Goal: Task Accomplishment & Management: Use online tool/utility

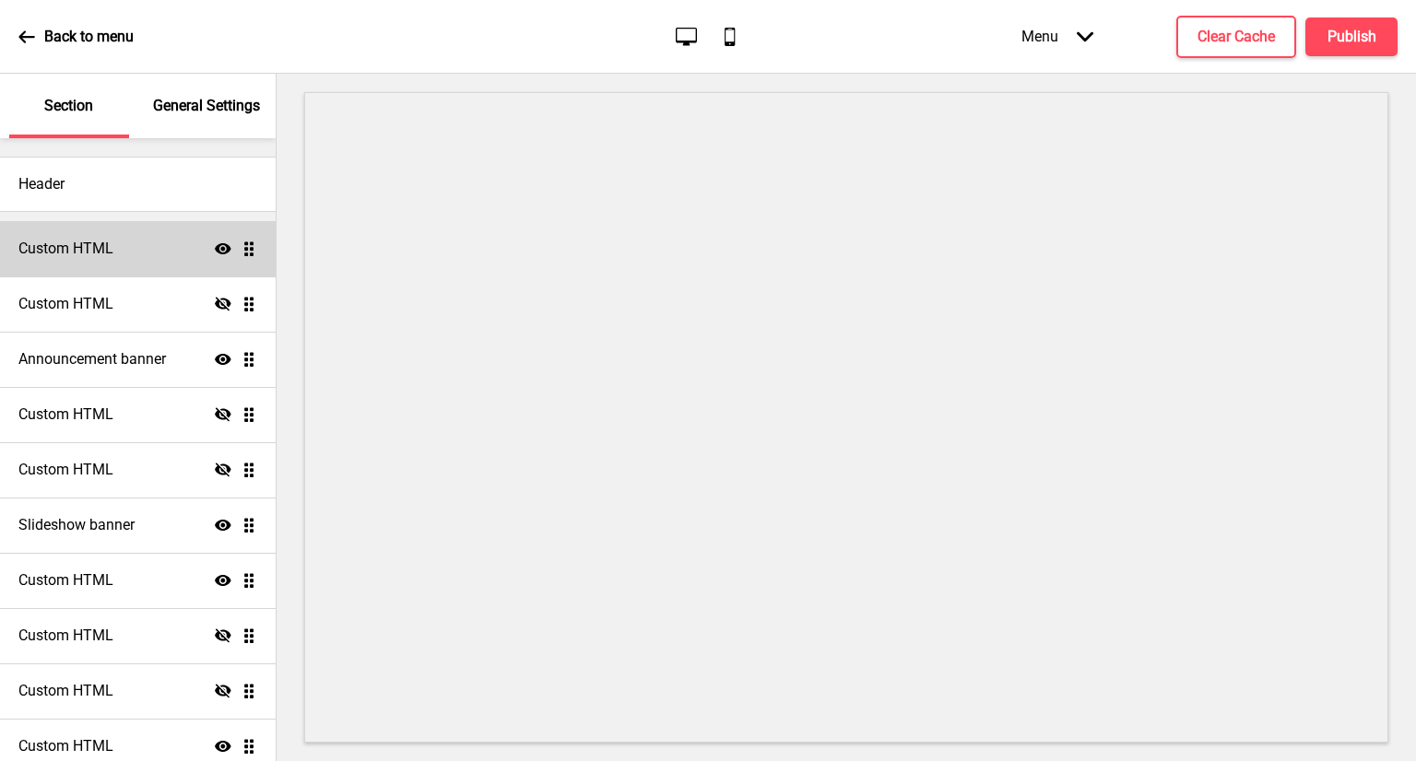
click at [133, 242] on div "Custom HTML Show Drag" at bounding box center [138, 248] width 276 height 55
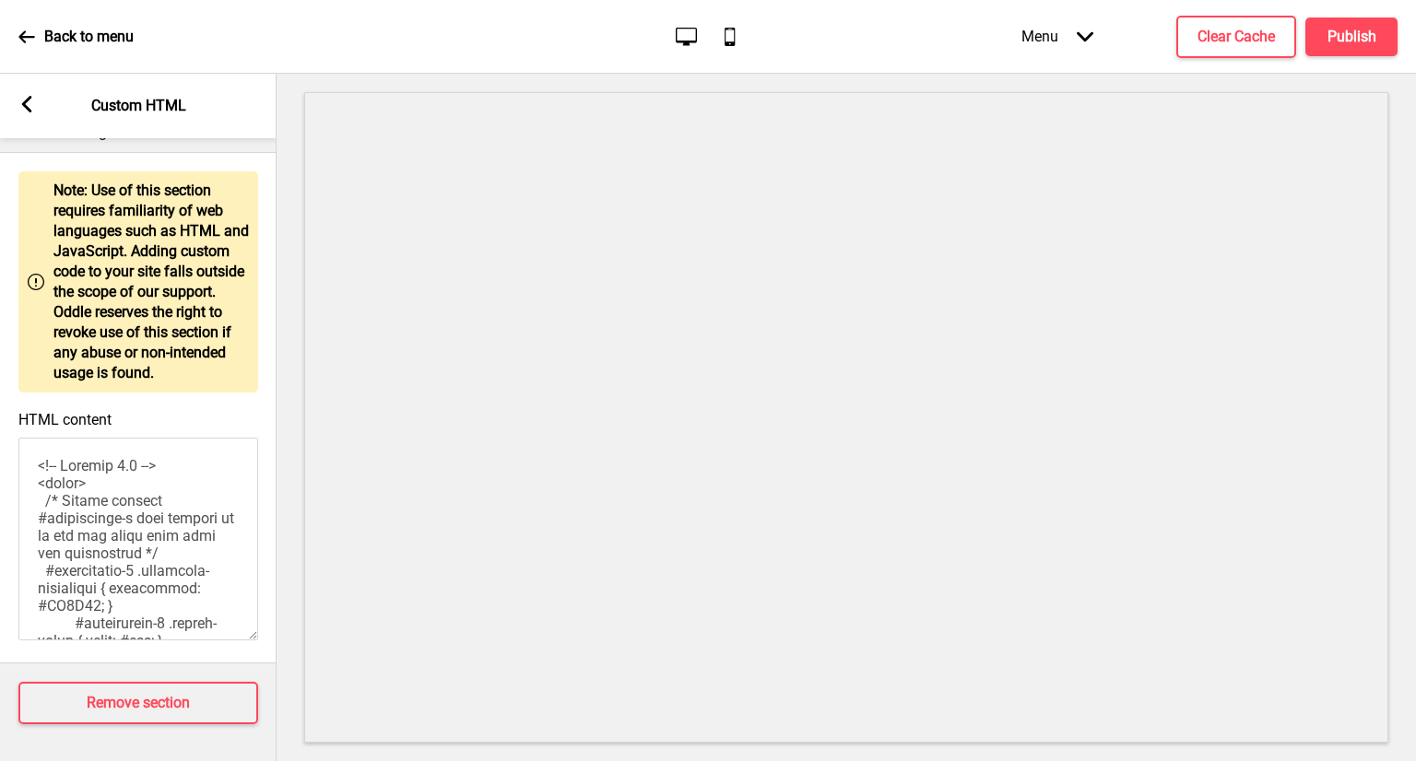
scroll to position [1587, 0]
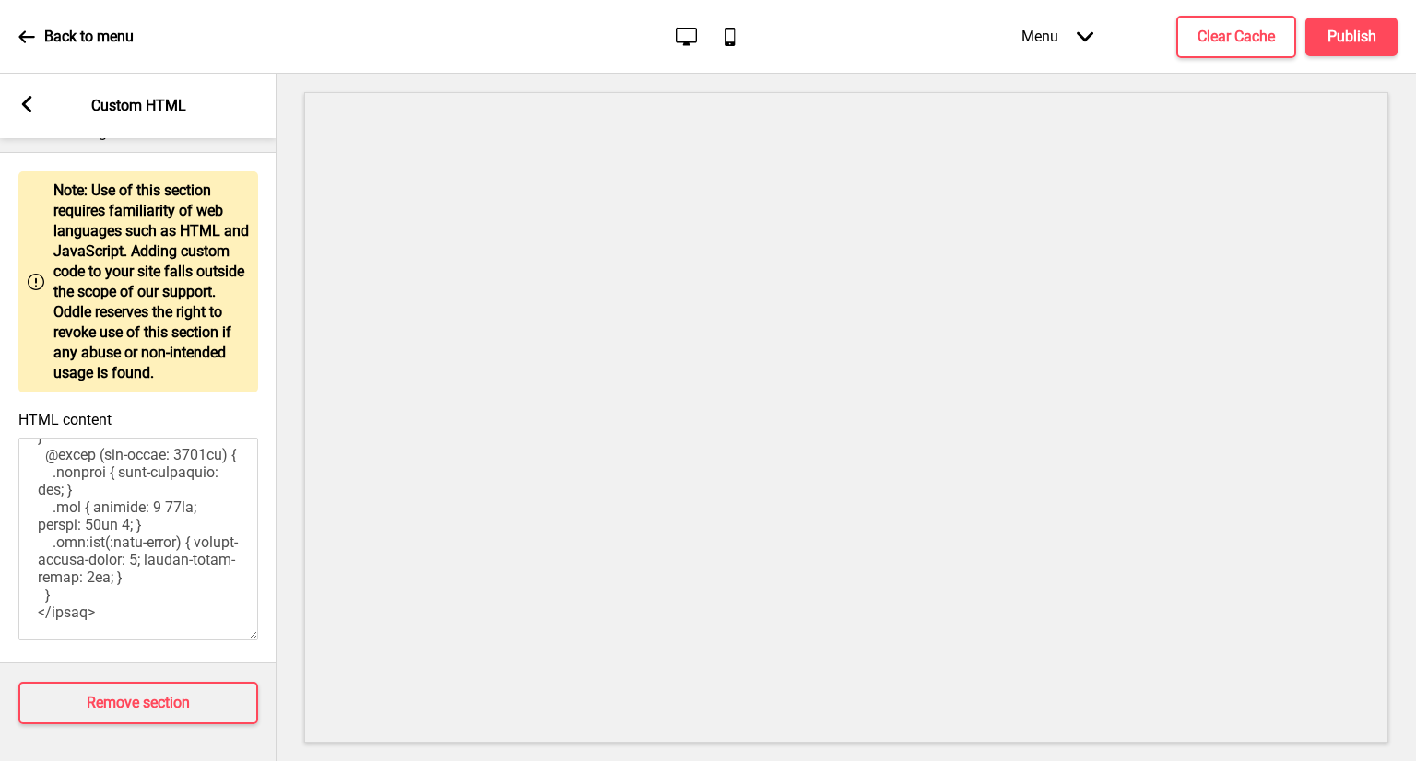
drag, startPoint x: 34, startPoint y: 458, endPoint x: 247, endPoint y: 759, distance: 368.3
click at [247, 759] on div "Section General Settings Header Custom HTML Show Drag Custom HTML Hide Drag Ann…" at bounding box center [138, 418] width 277 height 688
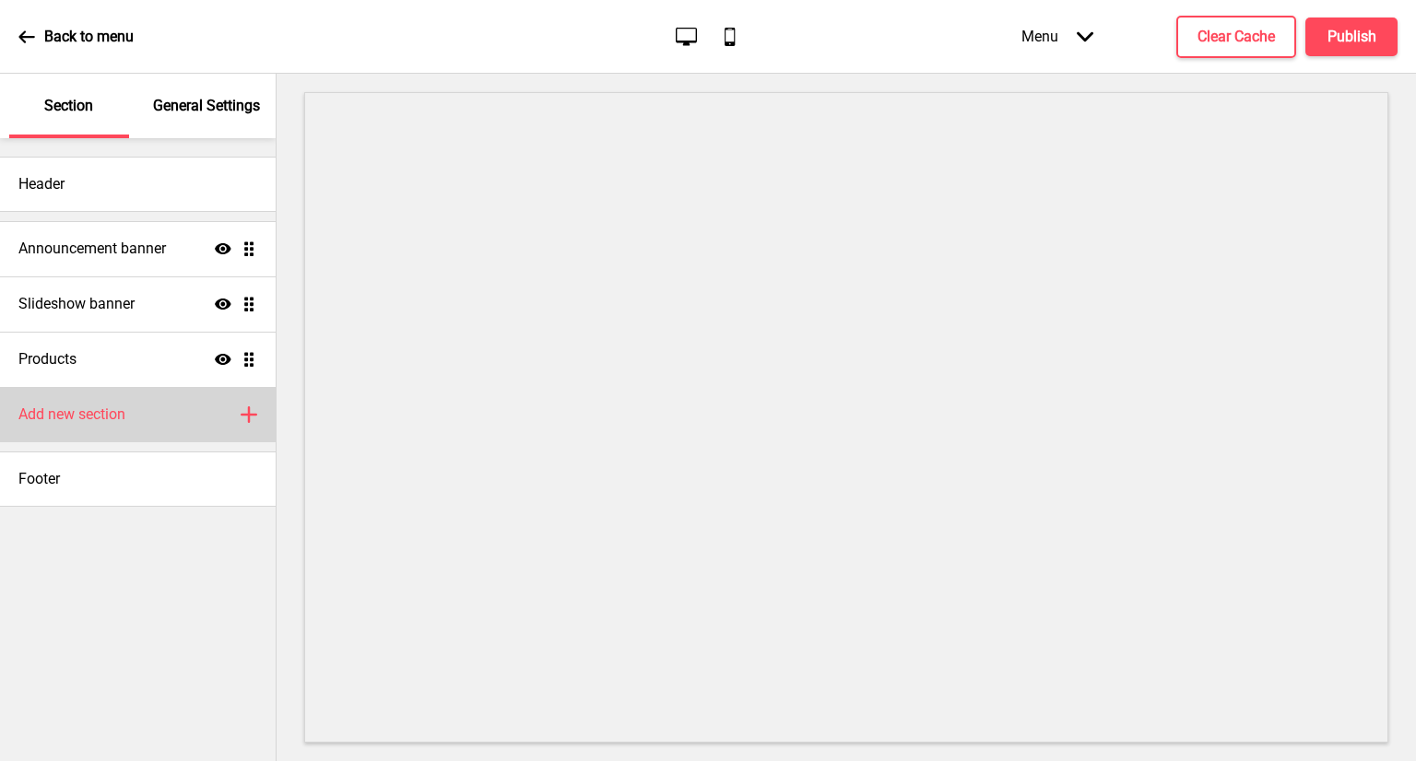
click at [159, 416] on div "Add new section Plus" at bounding box center [138, 414] width 276 height 55
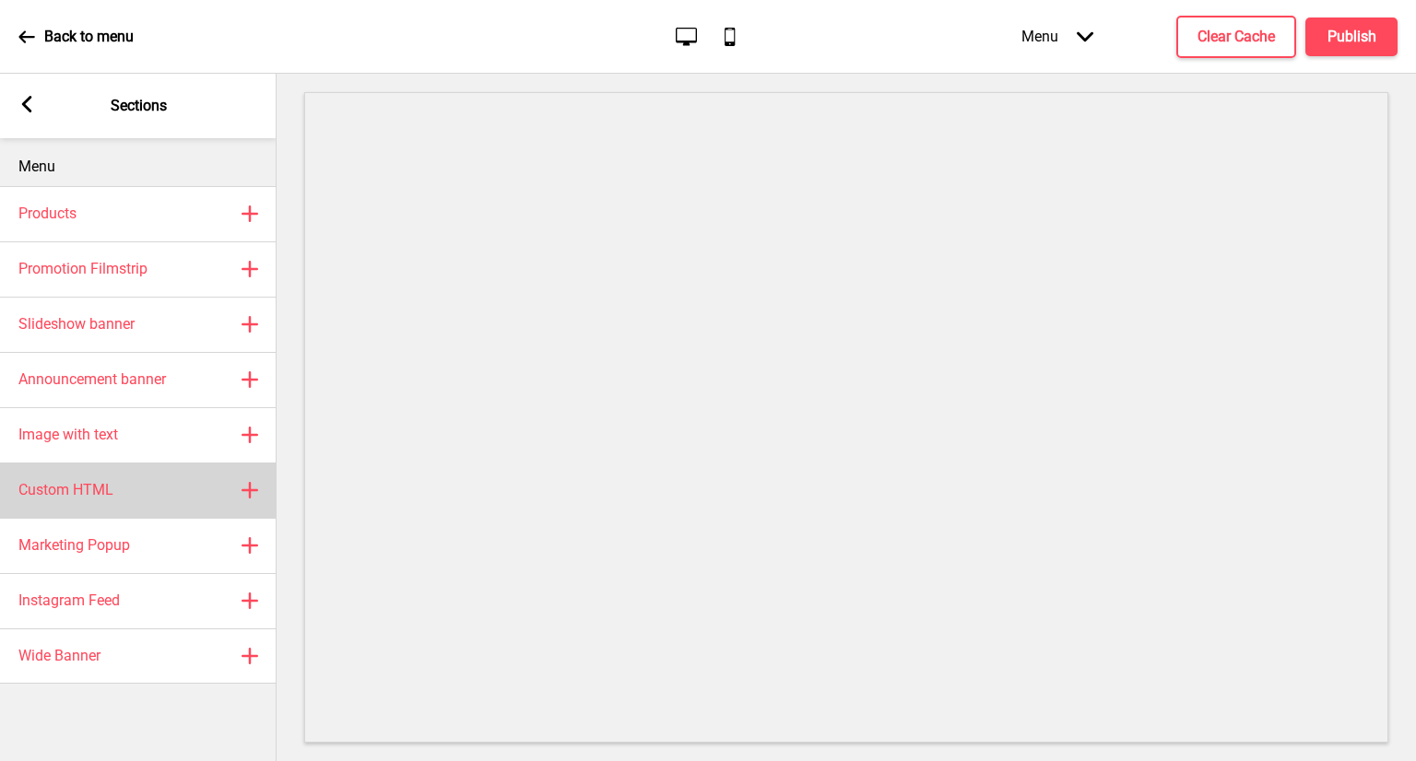
click at [210, 502] on div "Custom HTML Plus" at bounding box center [138, 490] width 277 height 55
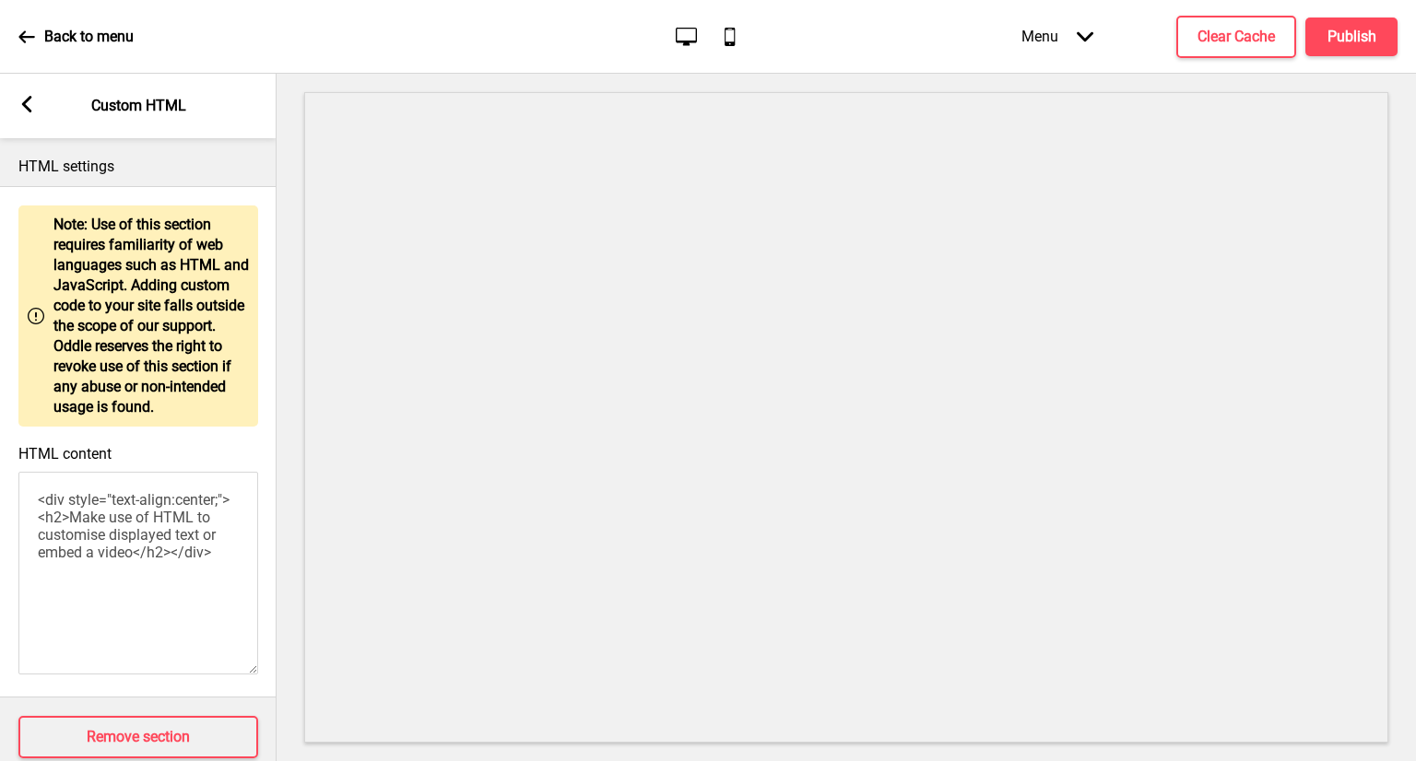
drag, startPoint x: 190, startPoint y: 600, endPoint x: 0, endPoint y: 537, distance: 200.3
click at [0, 537] on div "HTML content <div style="text-align:center;"><h2>Make use of HTML to customise …" at bounding box center [138, 562] width 277 height 252
click at [155, 595] on textarea "<div style="text-align:center;"><h2>Make use of HTML to customise displayed tex…" at bounding box center [138, 573] width 240 height 203
drag, startPoint x: 190, startPoint y: 591, endPoint x: 0, endPoint y: 440, distance: 242.7
click at [0, 440] on div "HTML content <div style="text-align:center;"><h2>Make use of HTML to customise …" at bounding box center [138, 562] width 277 height 252
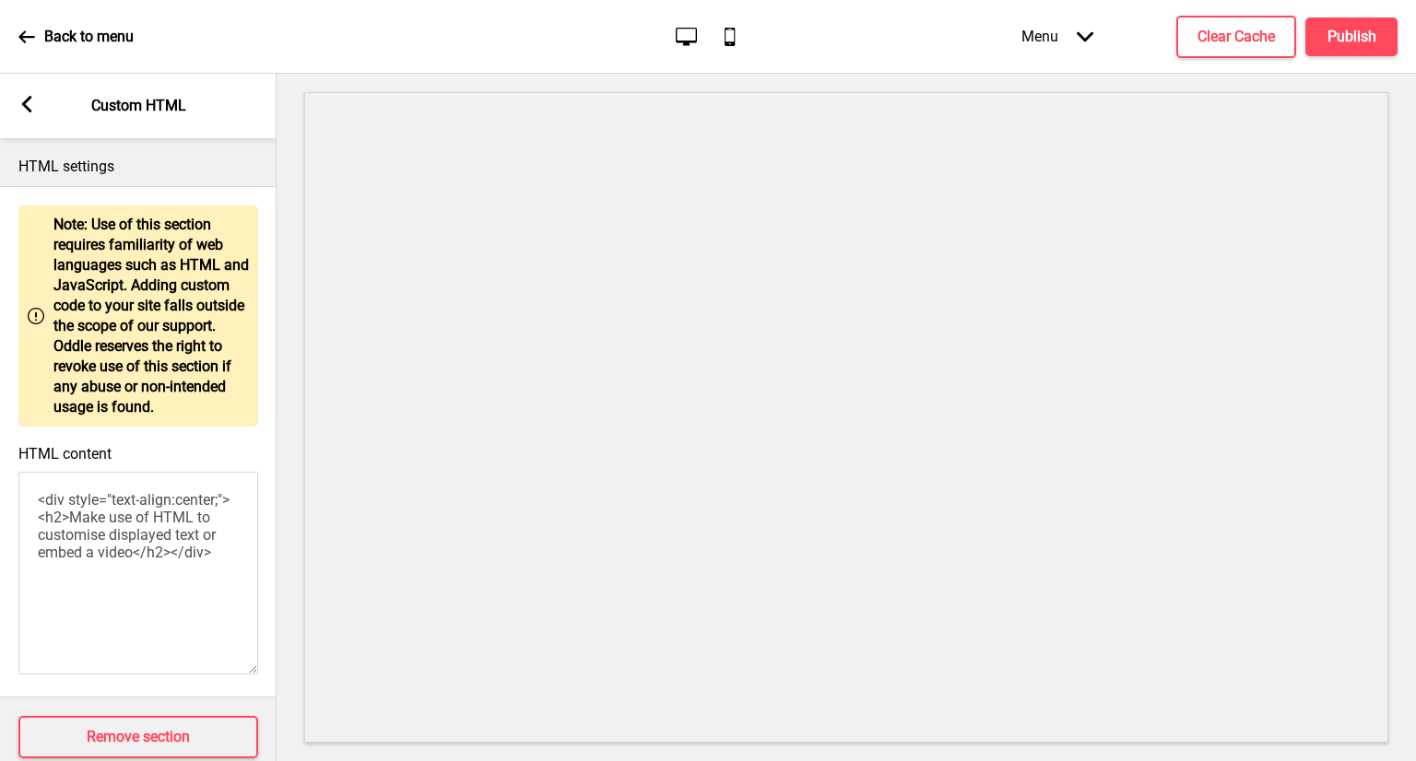
paste textarea "!-- Version 1.1 --> <style> /* Please replace #annoucement-x with another id if…"
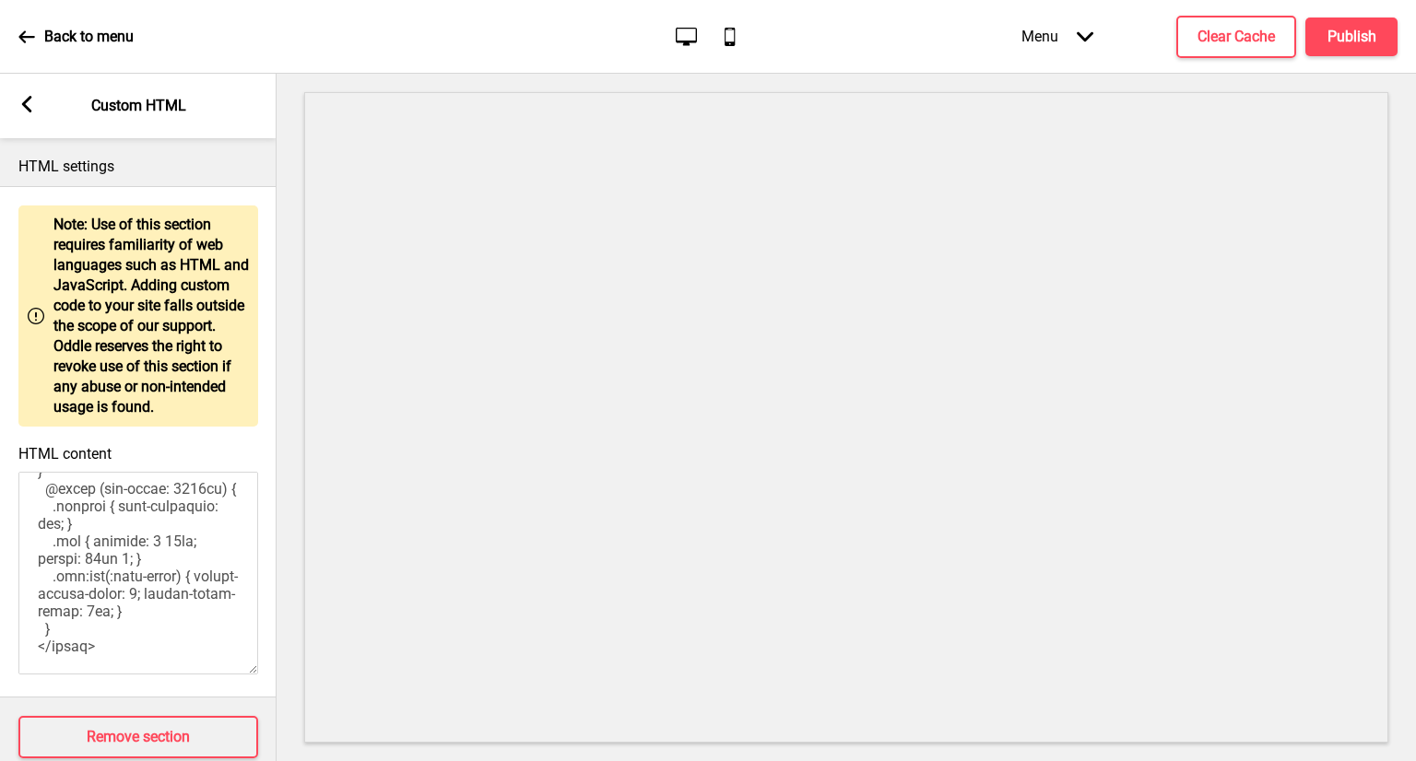
scroll to position [50, 0]
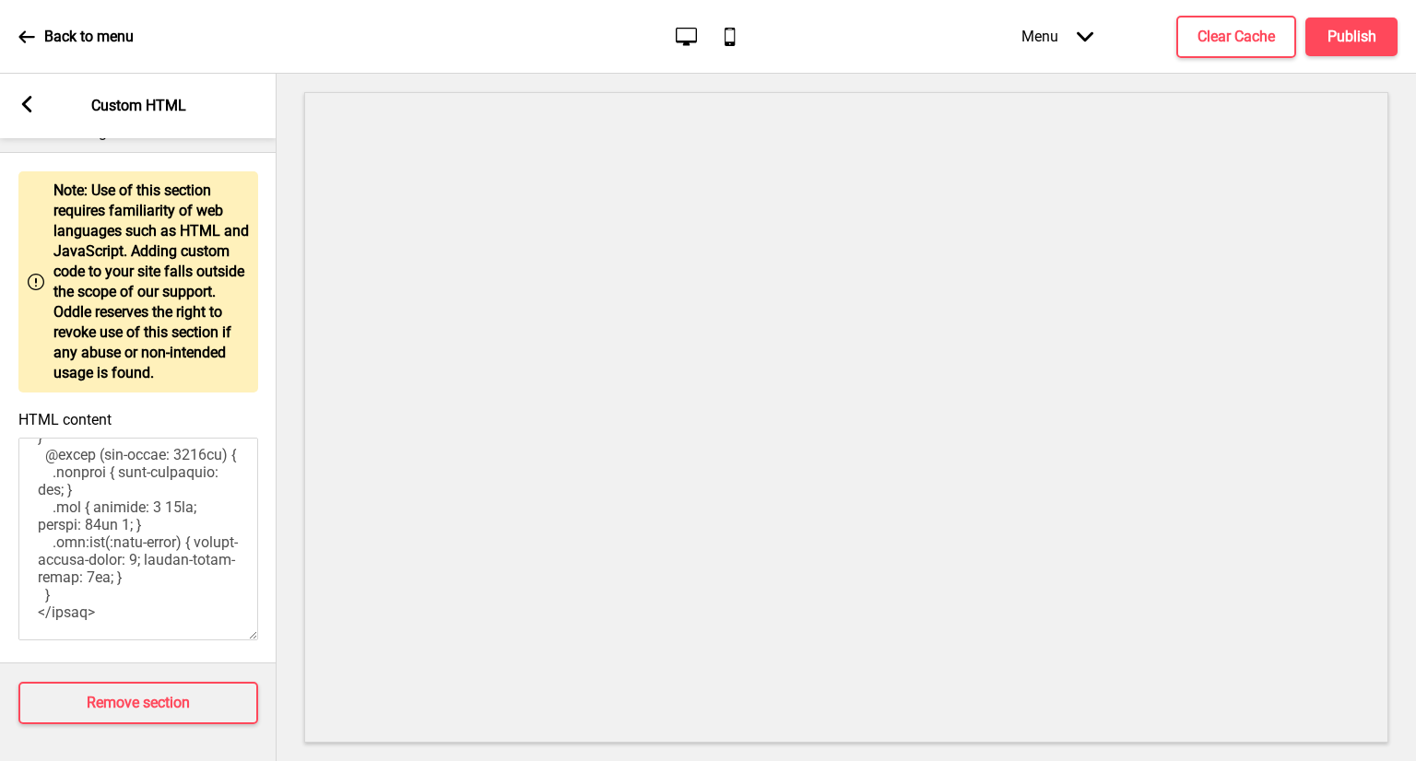
type textarea "<!-- Version 1.1 --> <style> /* Please replace #annoucement-x with another id i…"
click at [33, 117] on div "Arrow left Custom HTML" at bounding box center [138, 106] width 277 height 65
click at [31, 97] on icon at bounding box center [27, 104] width 10 height 17
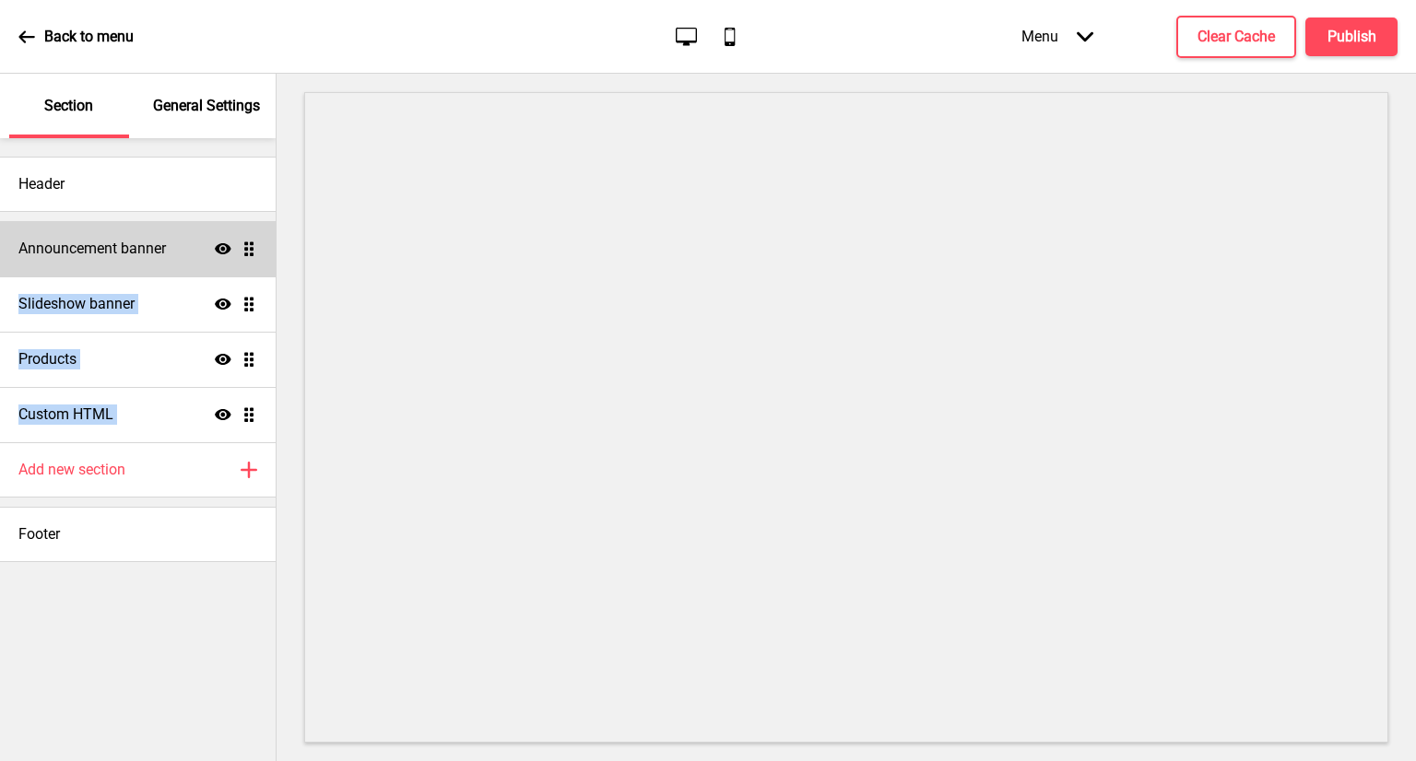
drag, startPoint x: 195, startPoint y: 422, endPoint x: 195, endPoint y: 240, distance: 182.5
click at [195, 240] on ul "Announcement banner Show Drag Slideshow banner Show Drag Products Show Drag Cus…" at bounding box center [138, 331] width 276 height 221
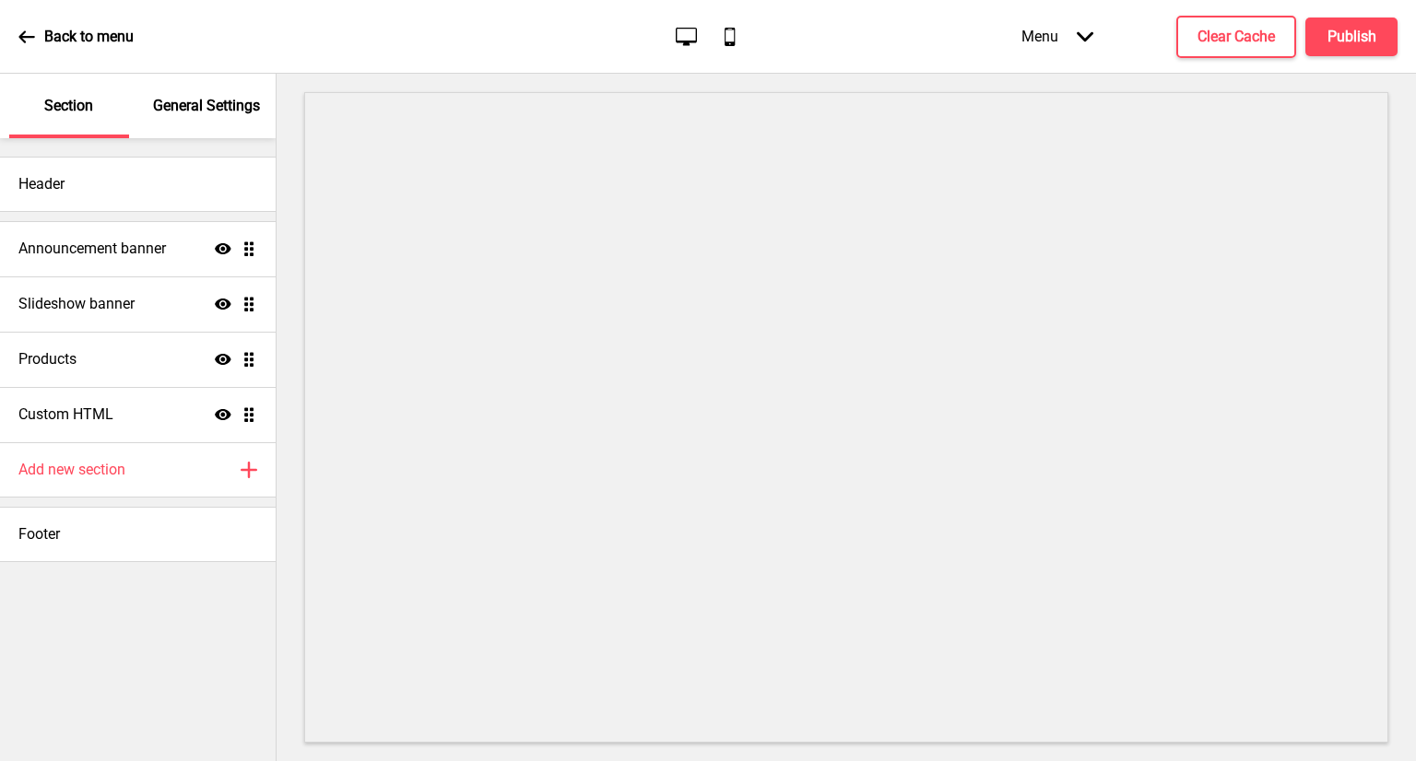
click at [277, 443] on div at bounding box center [846, 418] width 1139 height 688
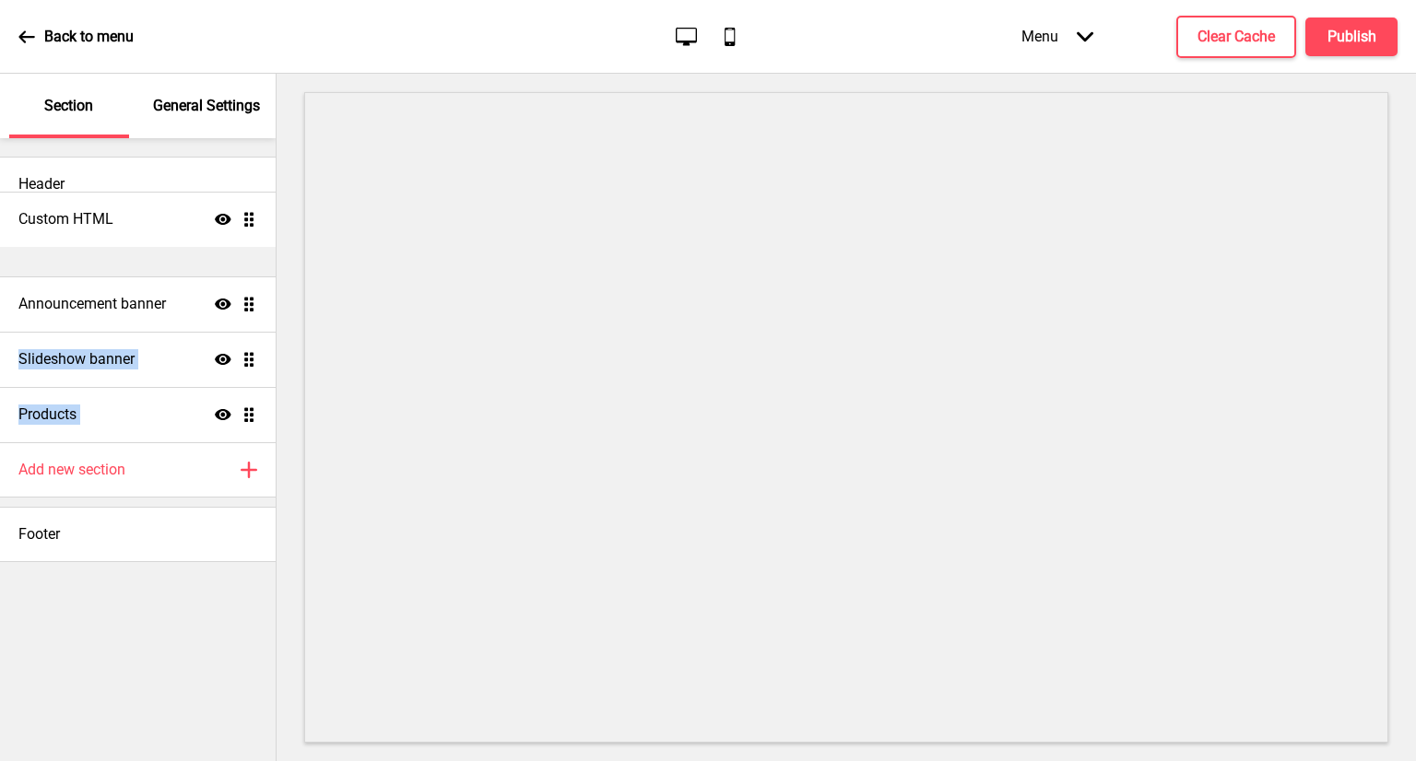
drag, startPoint x: 250, startPoint y: 412, endPoint x: 239, endPoint y: 217, distance: 195.8
click at [239, 217] on div "Announcement banner Show Drag Slideshow banner Show Drag Products Show Drag Cus…" at bounding box center [138, 359] width 276 height 295
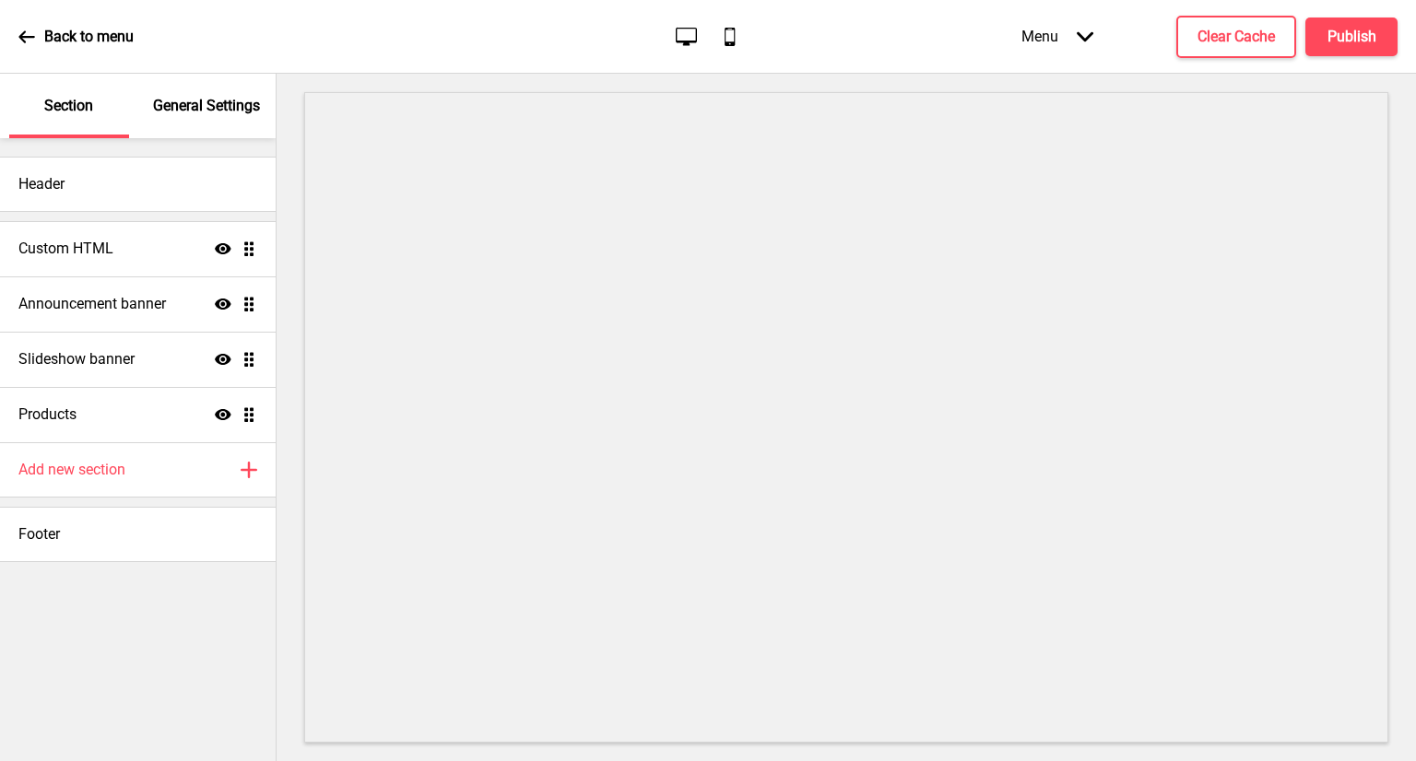
click at [270, 581] on div "Header Custom HTML Show Drag Announcement banner Show Drag Slideshow banner Sho…" at bounding box center [138, 449] width 276 height 623
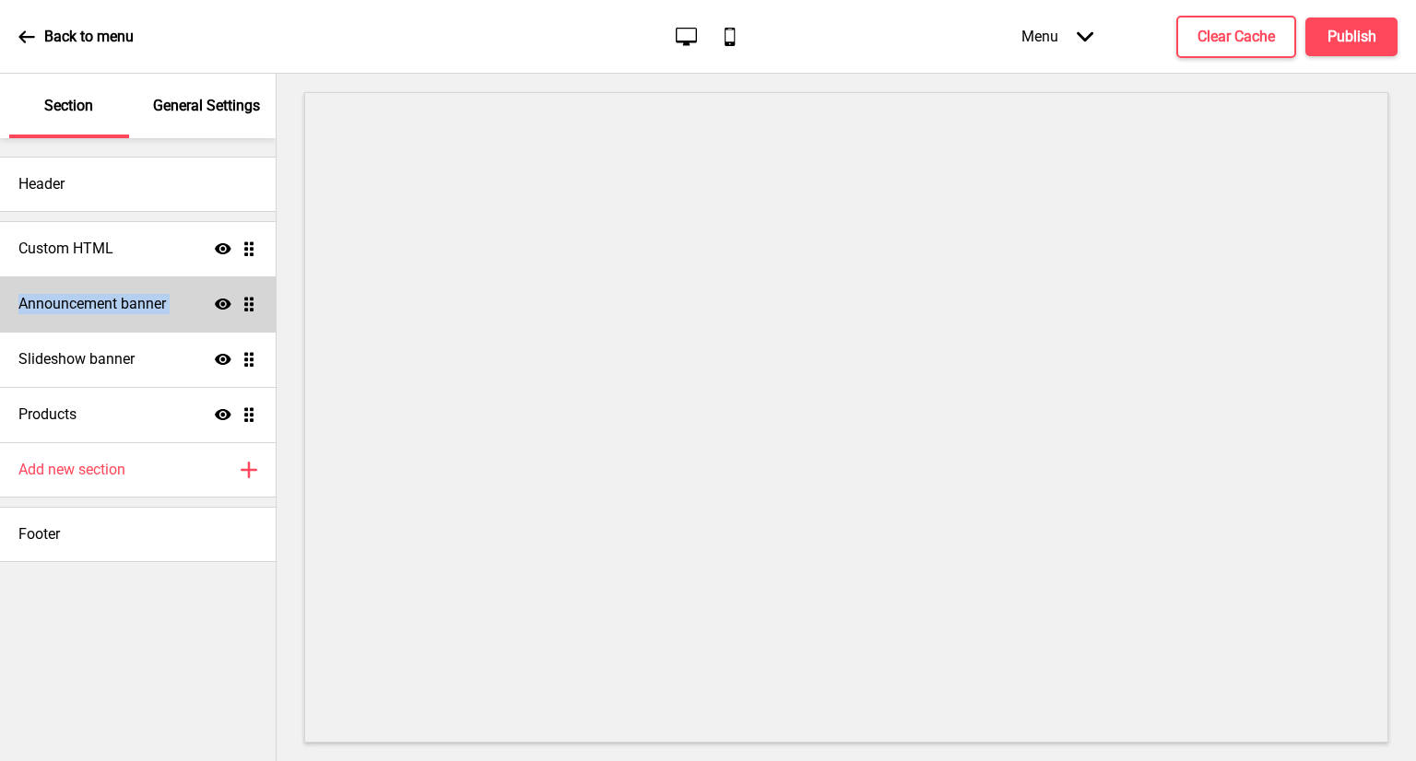
drag, startPoint x: 230, startPoint y: 246, endPoint x: 222, endPoint y: 293, distance: 47.6
click at [222, 293] on ul "Custom HTML Show Drag Announcement banner Show Drag Slideshow banner Show Drag …" at bounding box center [138, 331] width 276 height 221
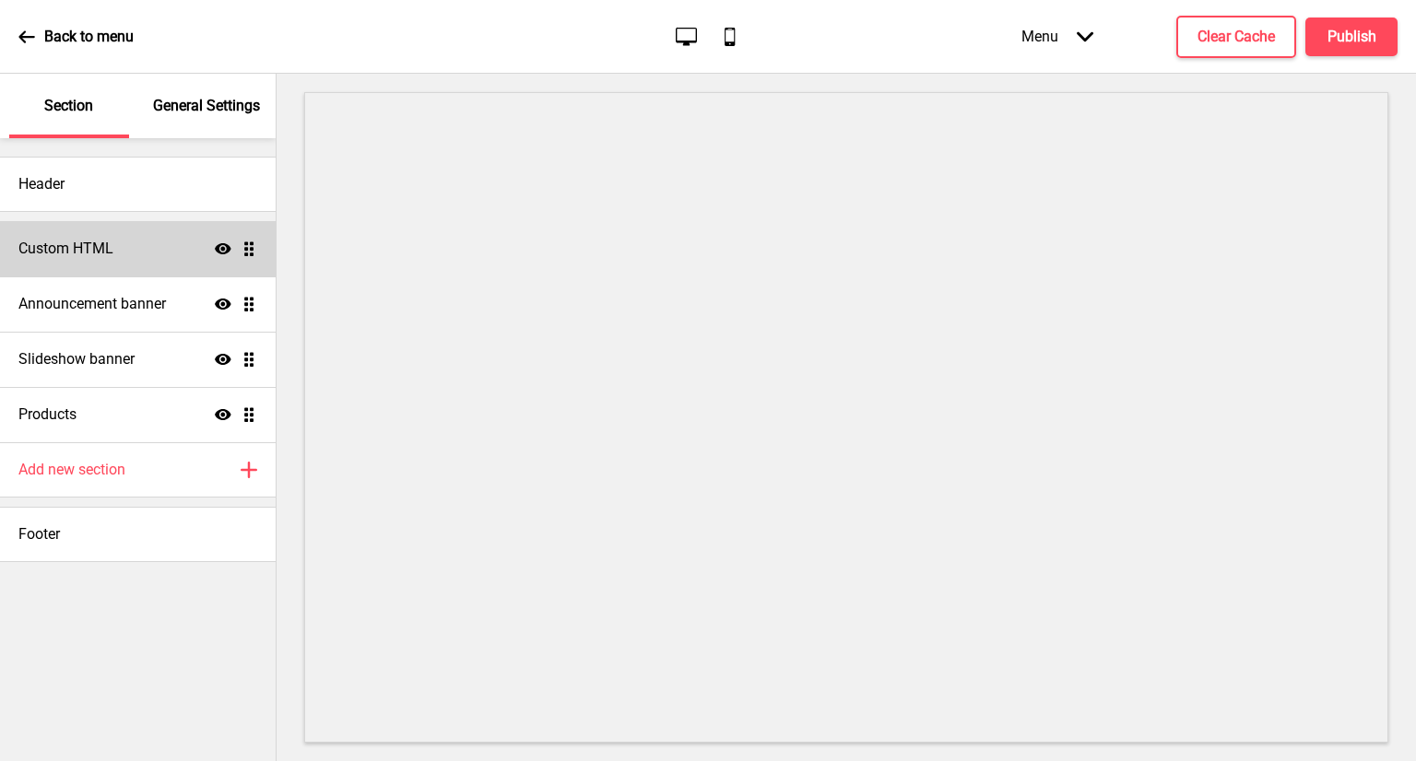
click at [204, 252] on div "Custom HTML Show Drag" at bounding box center [138, 248] width 276 height 55
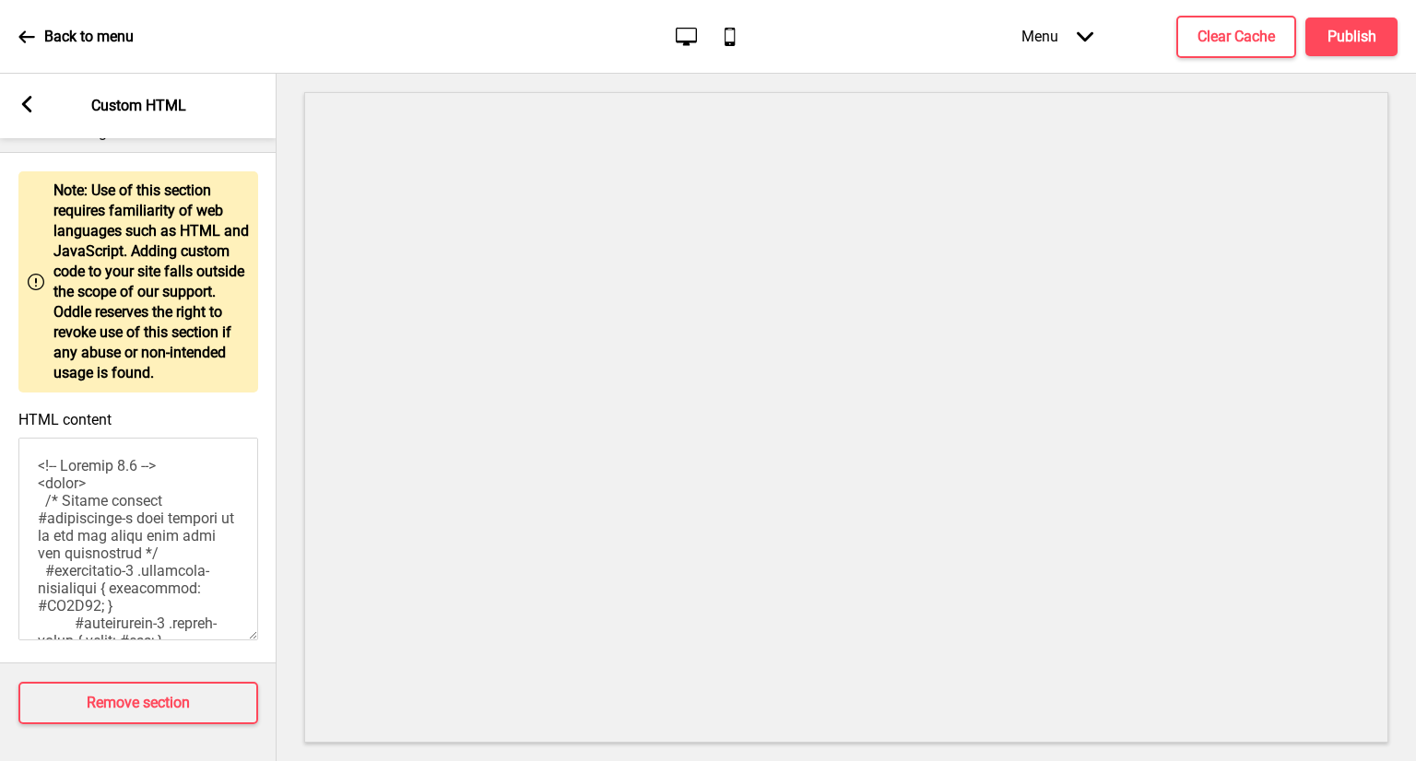
scroll to position [0, 0]
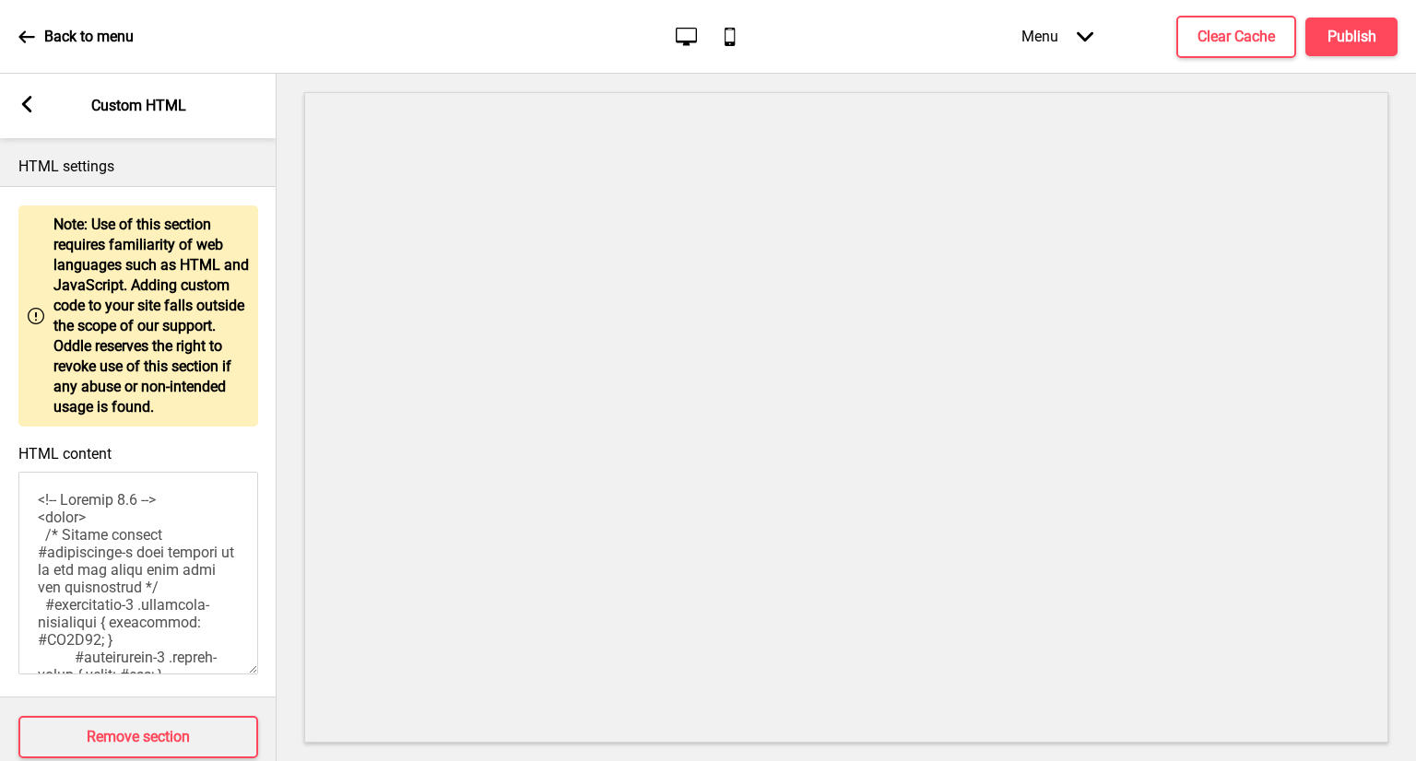
click at [146, 532] on textarea "HTML content" at bounding box center [138, 573] width 240 height 203
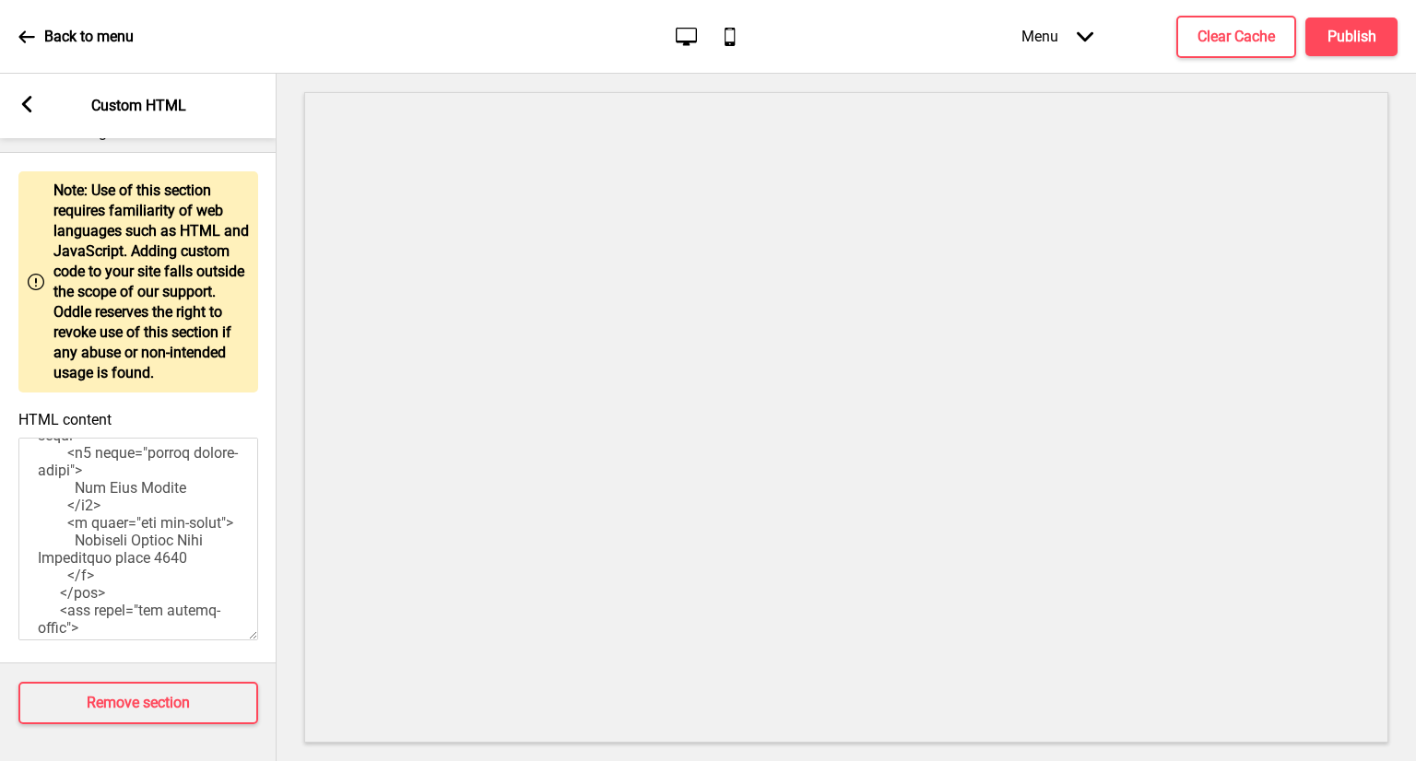
scroll to position [556, 0]
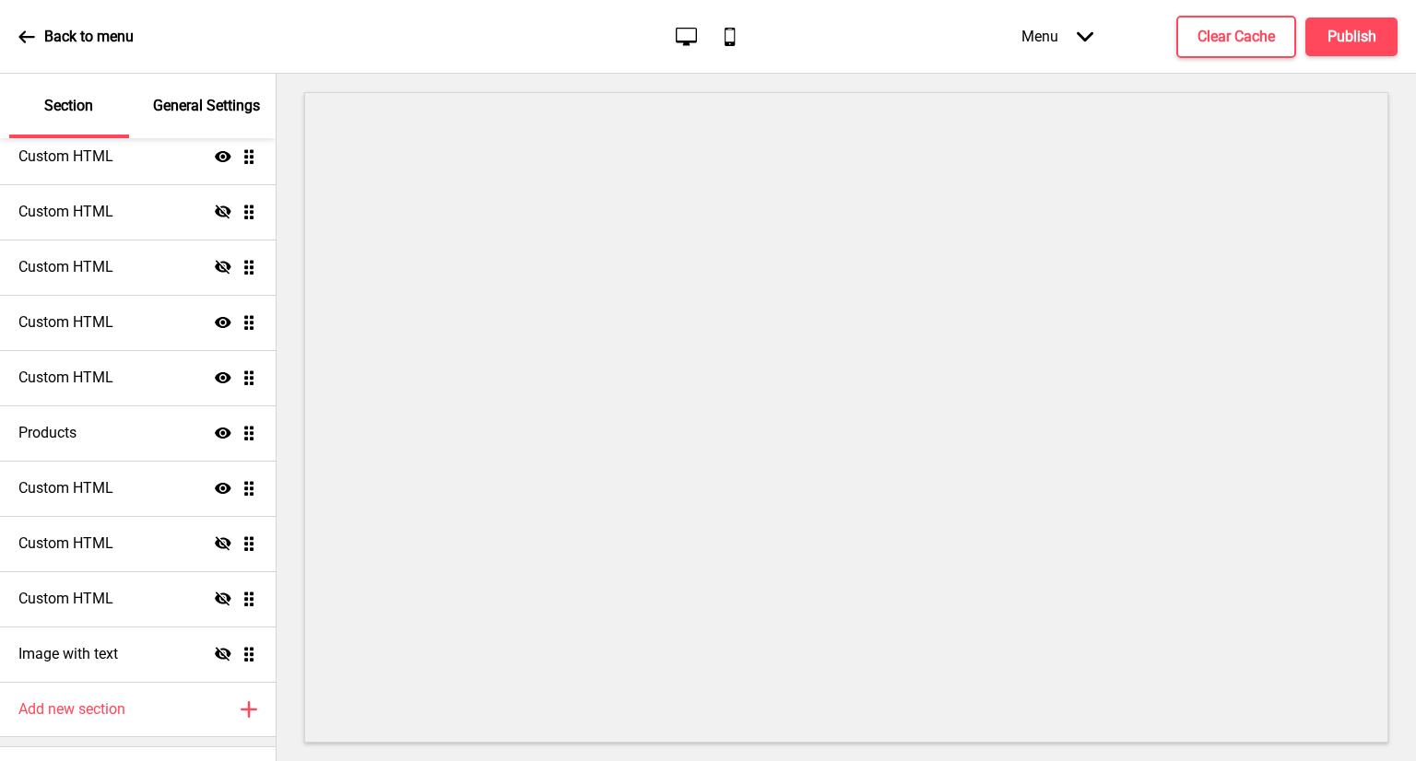
scroll to position [465, 0]
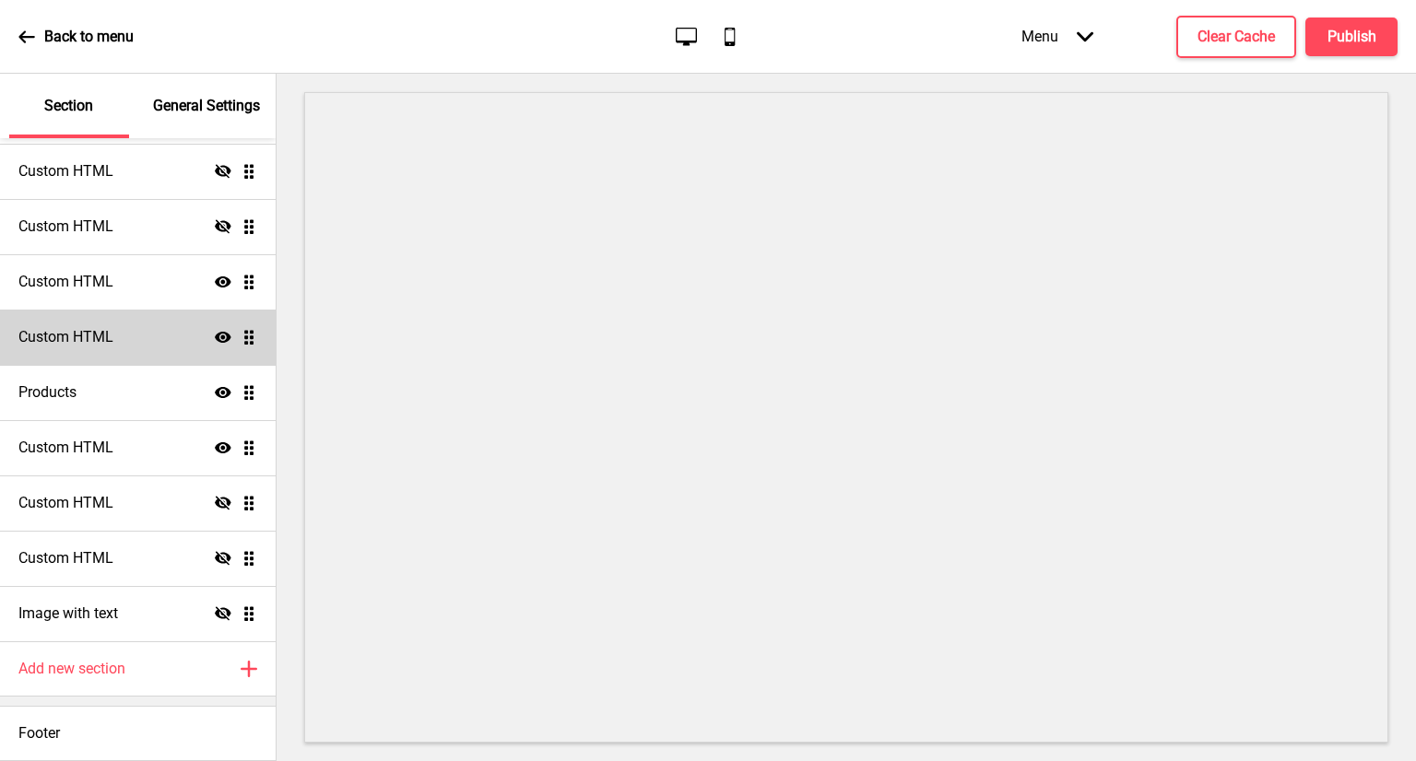
click at [233, 337] on ul "Custom HTML Show Drag Custom HTML Hide Drag Announcement banner Show Drag Custo…" at bounding box center [138, 199] width 276 height 885
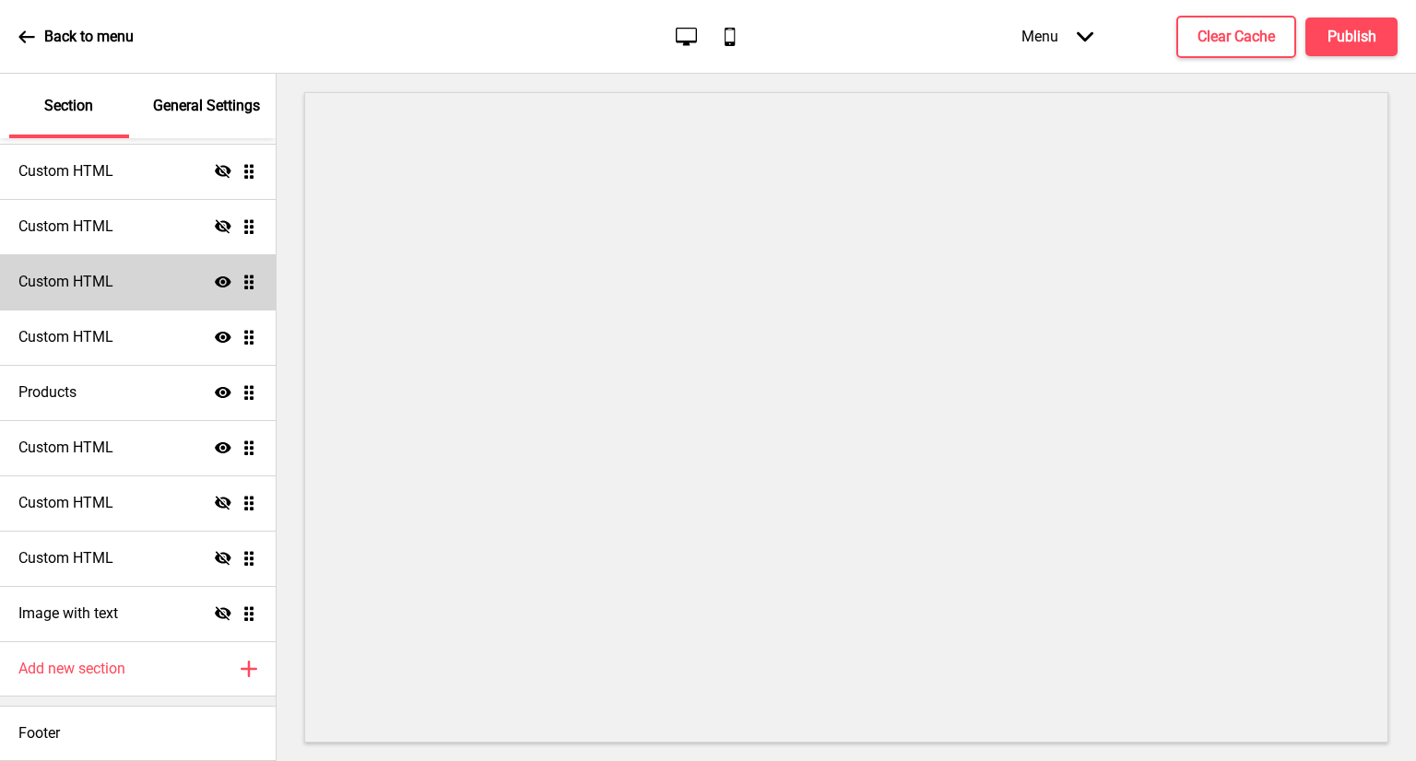
click at [175, 301] on div "Custom HTML Show Drag" at bounding box center [138, 281] width 276 height 55
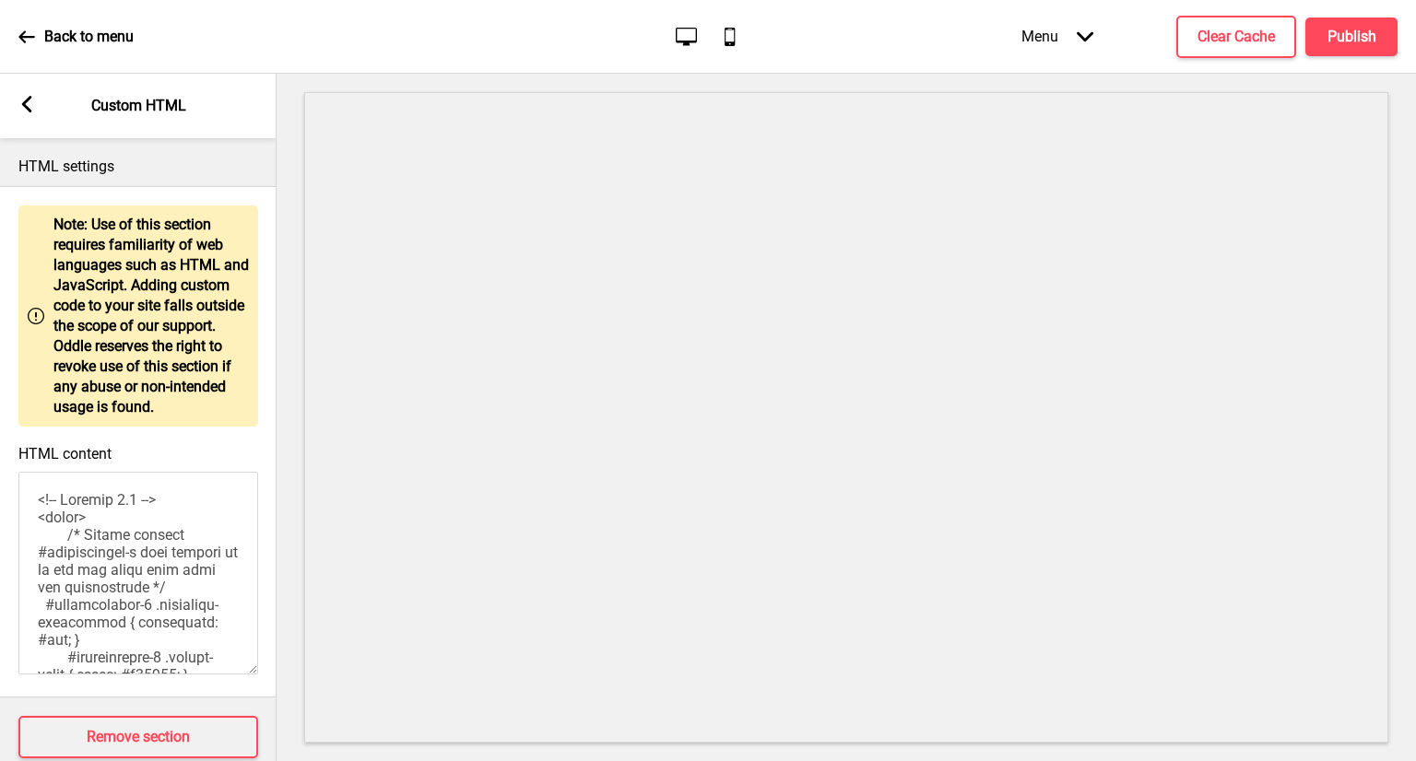
click at [34, 111] on rect at bounding box center [26, 104] width 17 height 17
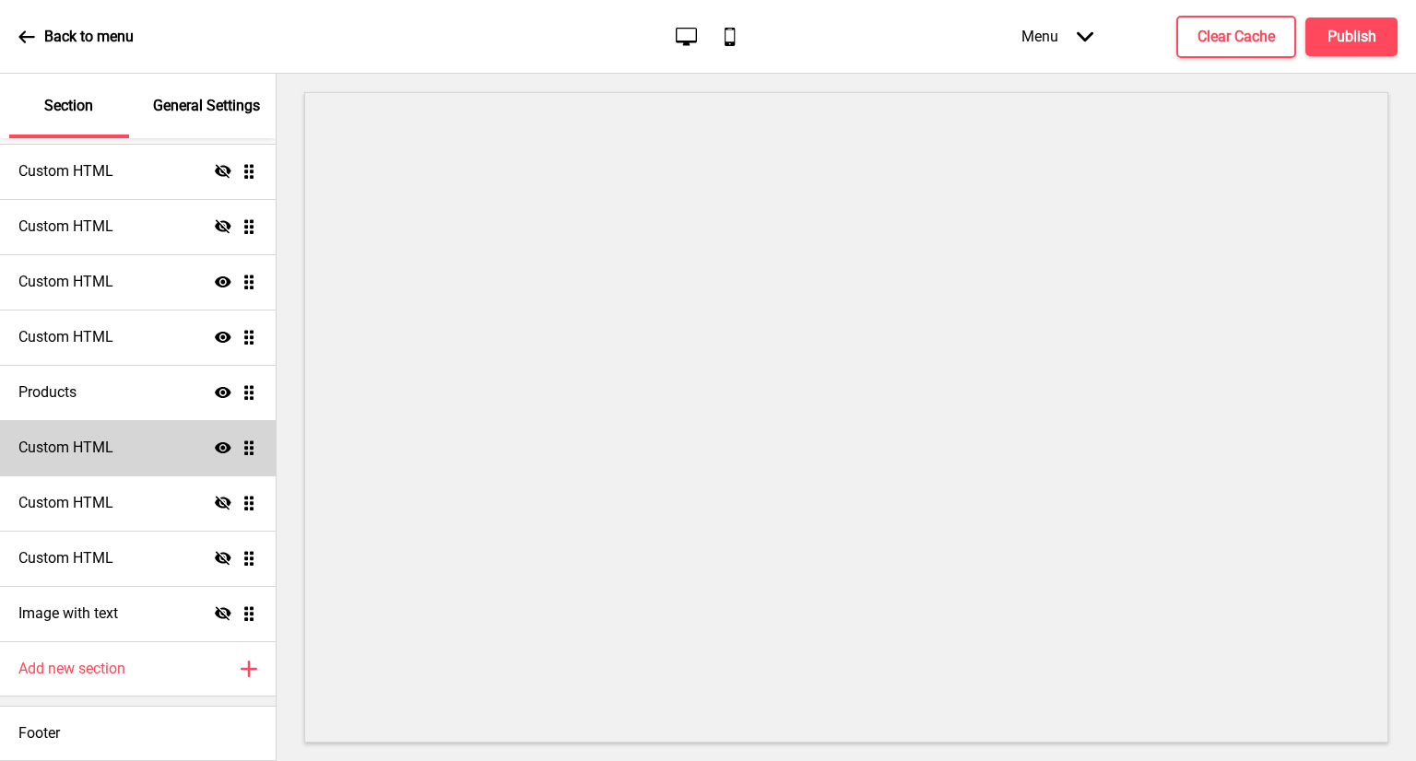
click at [155, 427] on div "Custom HTML Show Drag" at bounding box center [138, 447] width 276 height 55
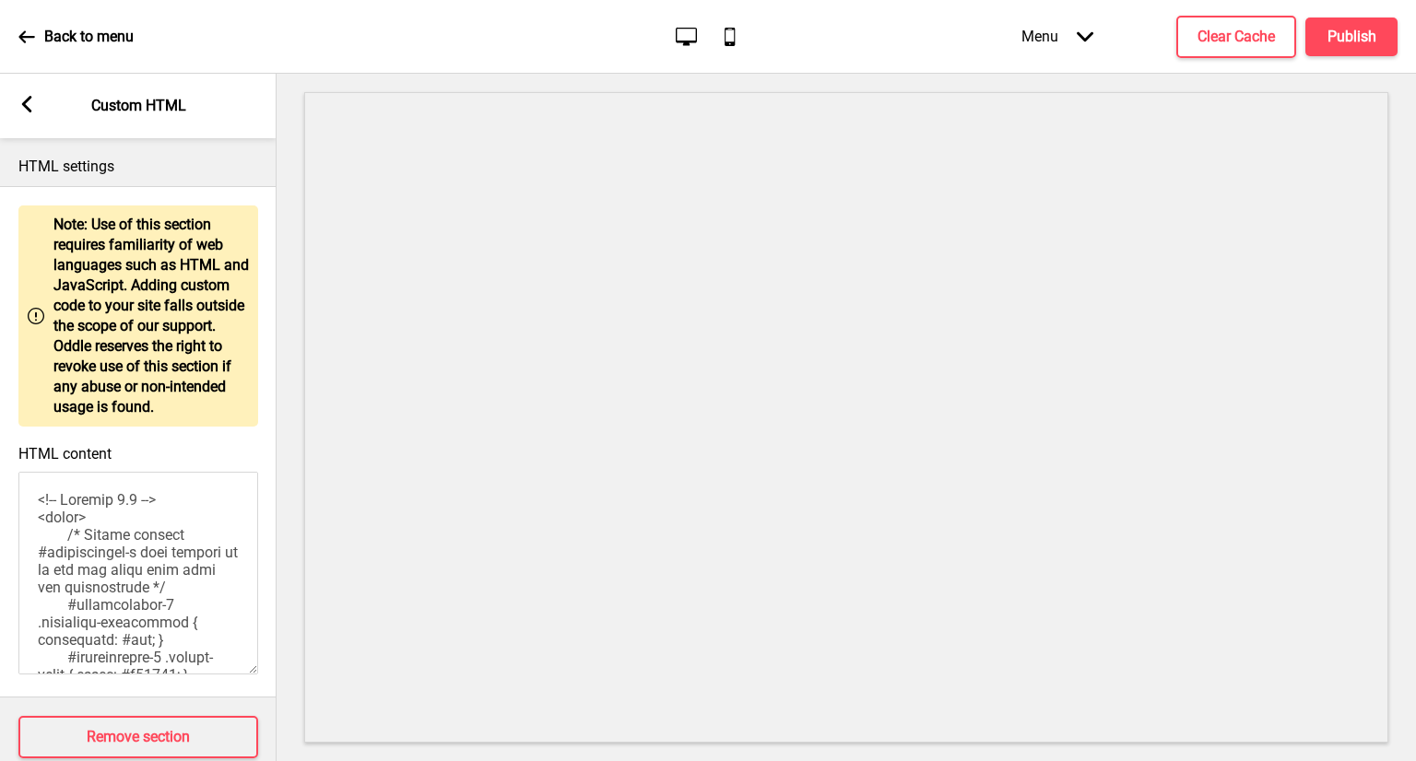
click at [21, 97] on rect at bounding box center [26, 104] width 17 height 17
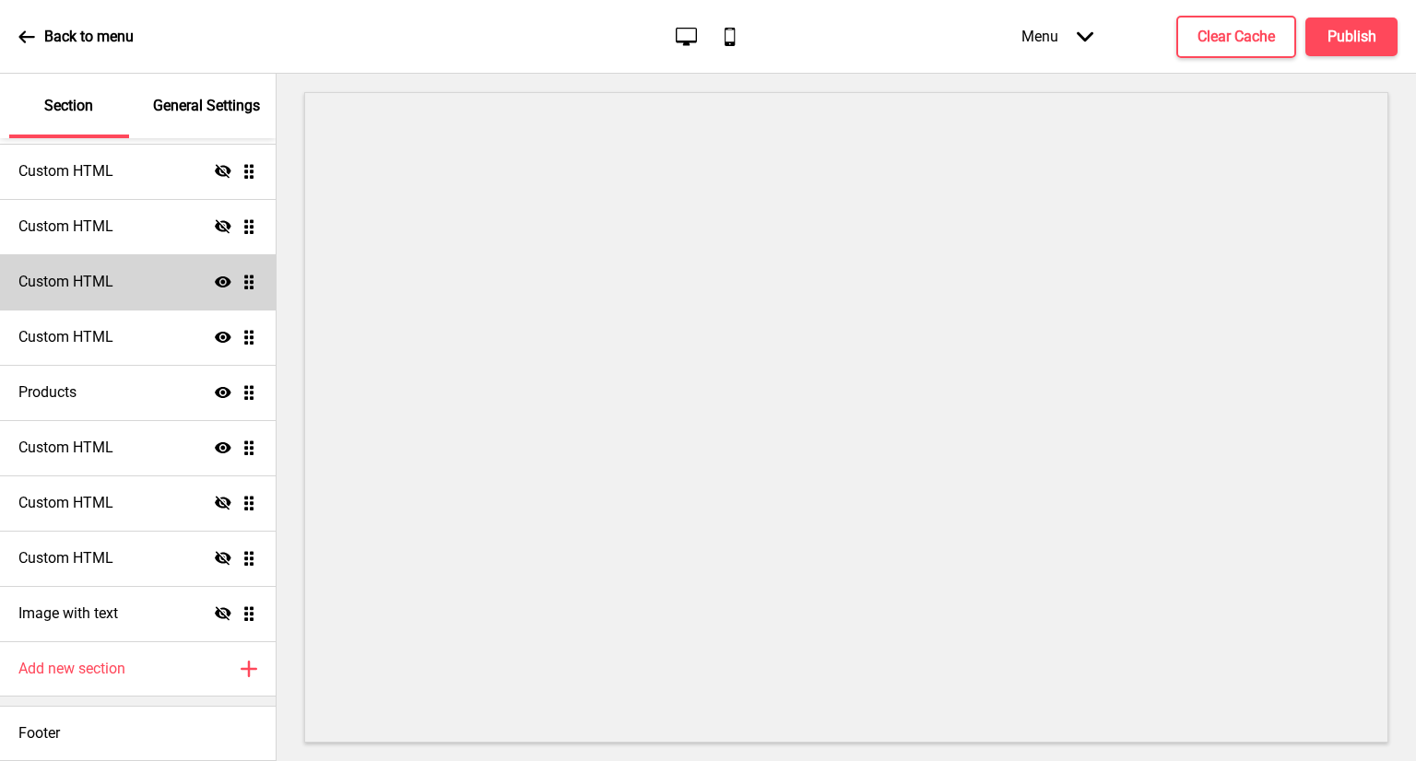
click at [100, 284] on h4 "Custom HTML" at bounding box center [65, 282] width 95 height 20
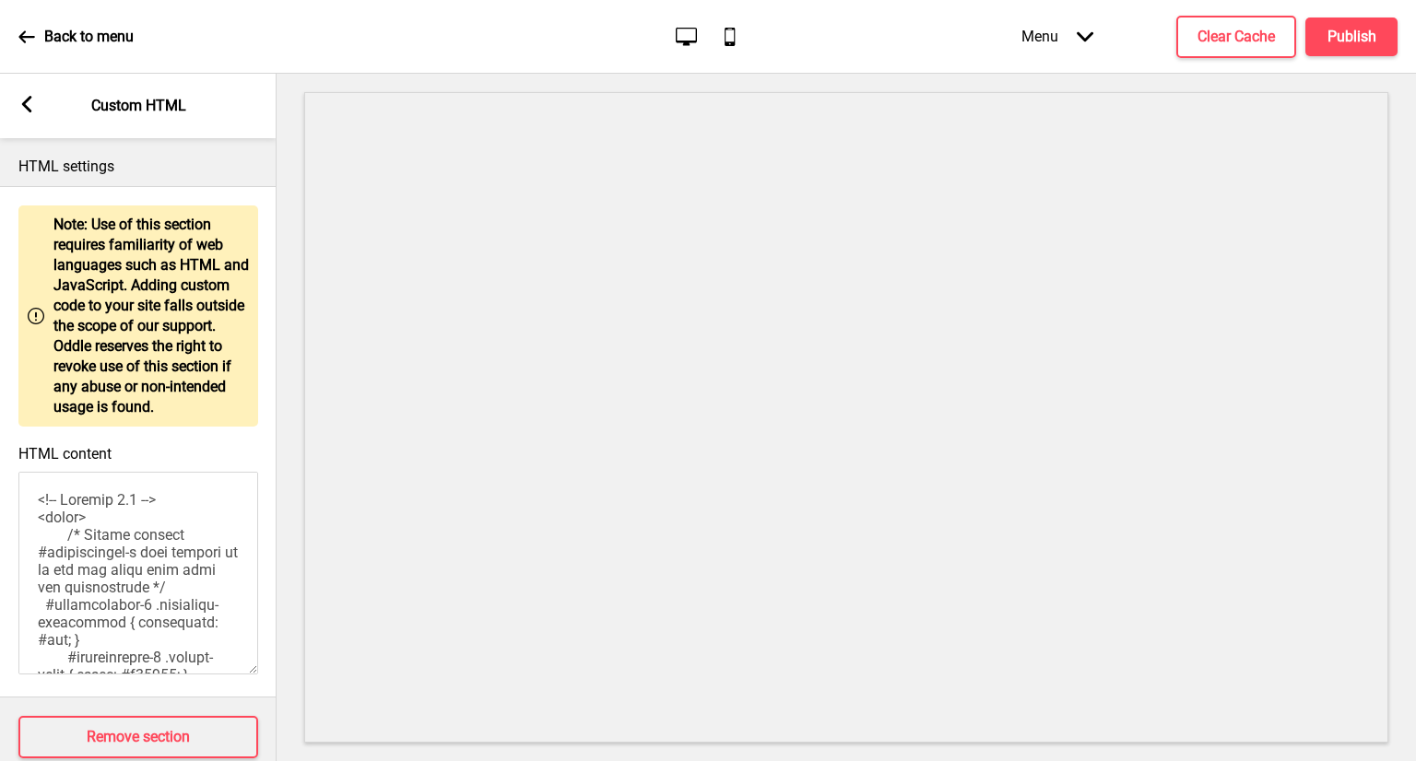
click at [35, 120] on div "Arrow left Custom HTML" at bounding box center [138, 106] width 277 height 65
click at [29, 114] on div "Arrow left" at bounding box center [26, 106] width 17 height 20
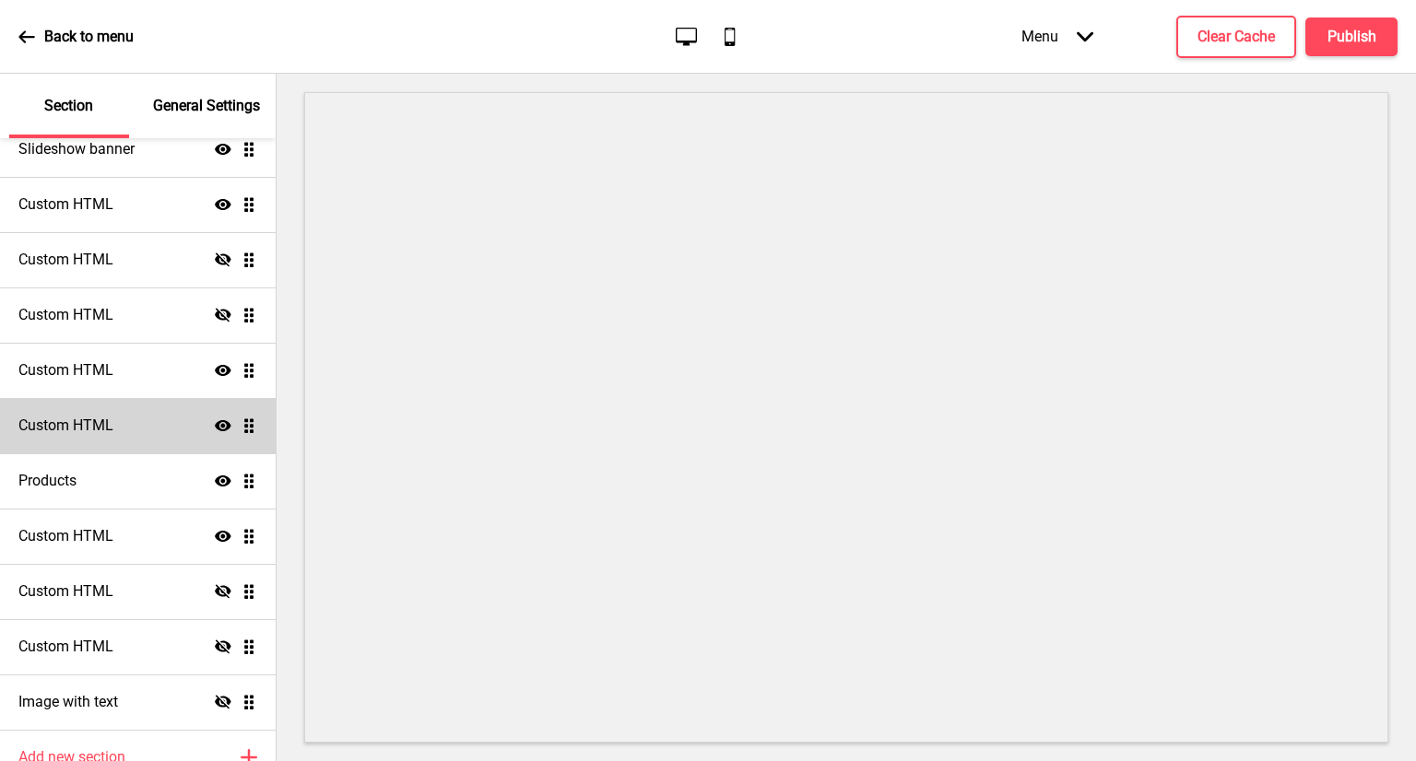
scroll to position [331, 0]
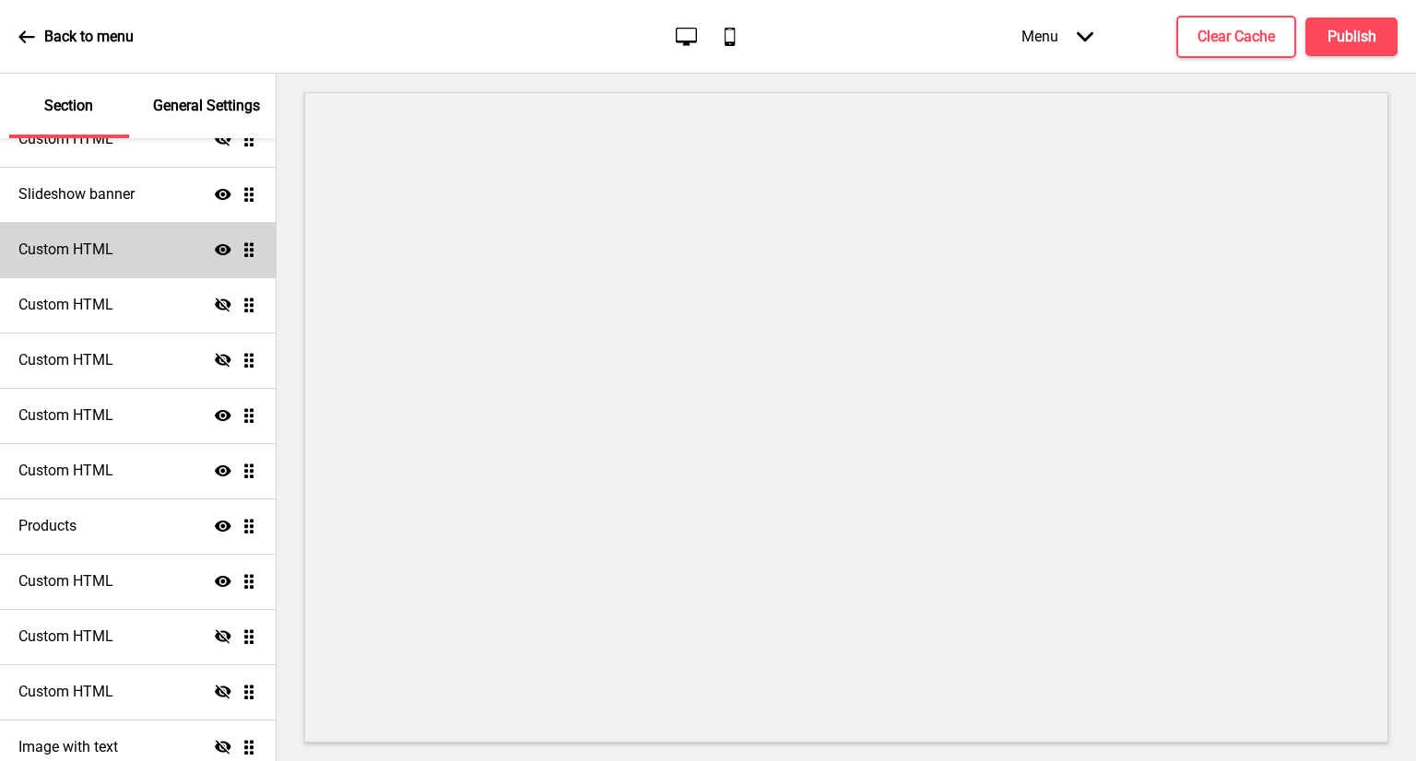
click at [94, 246] on h4 "Custom HTML" at bounding box center [65, 250] width 95 height 20
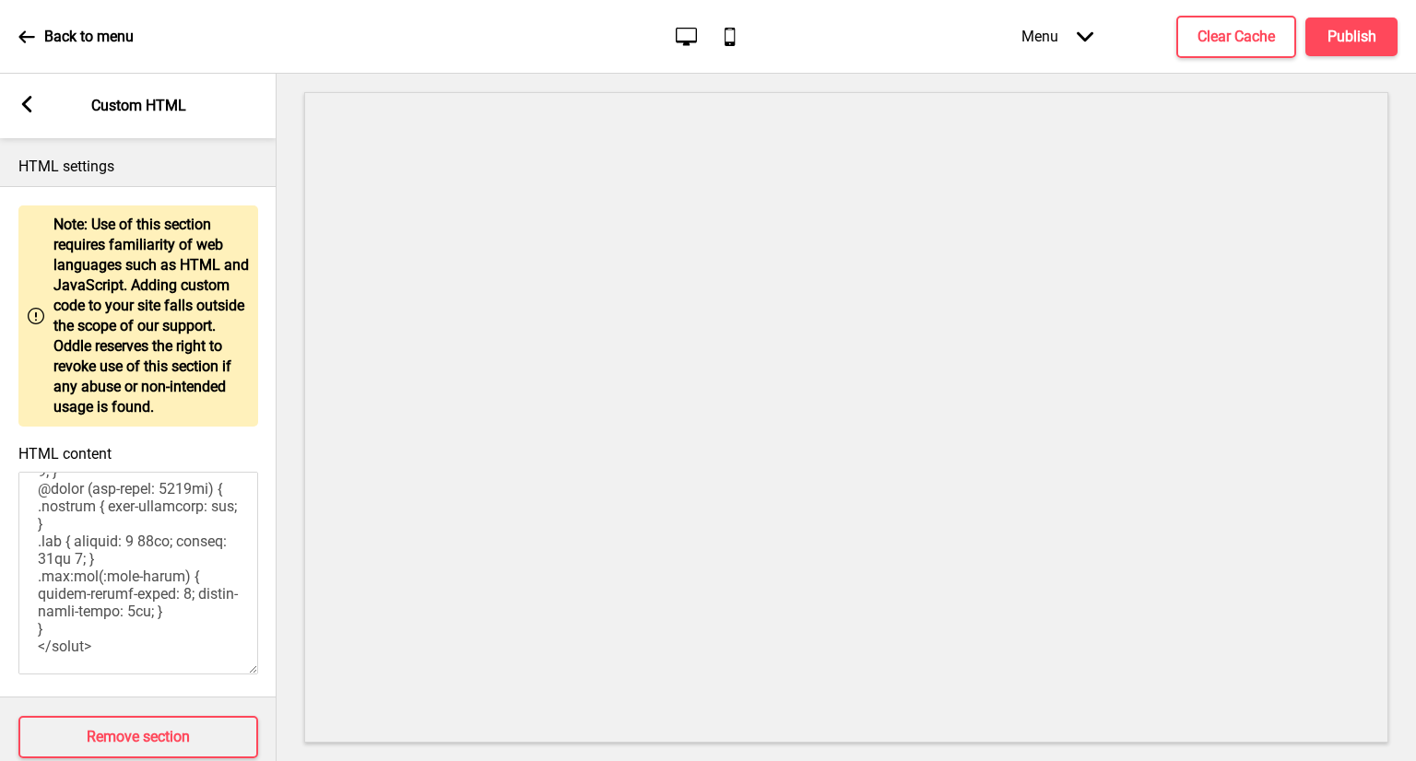
scroll to position [50, 0]
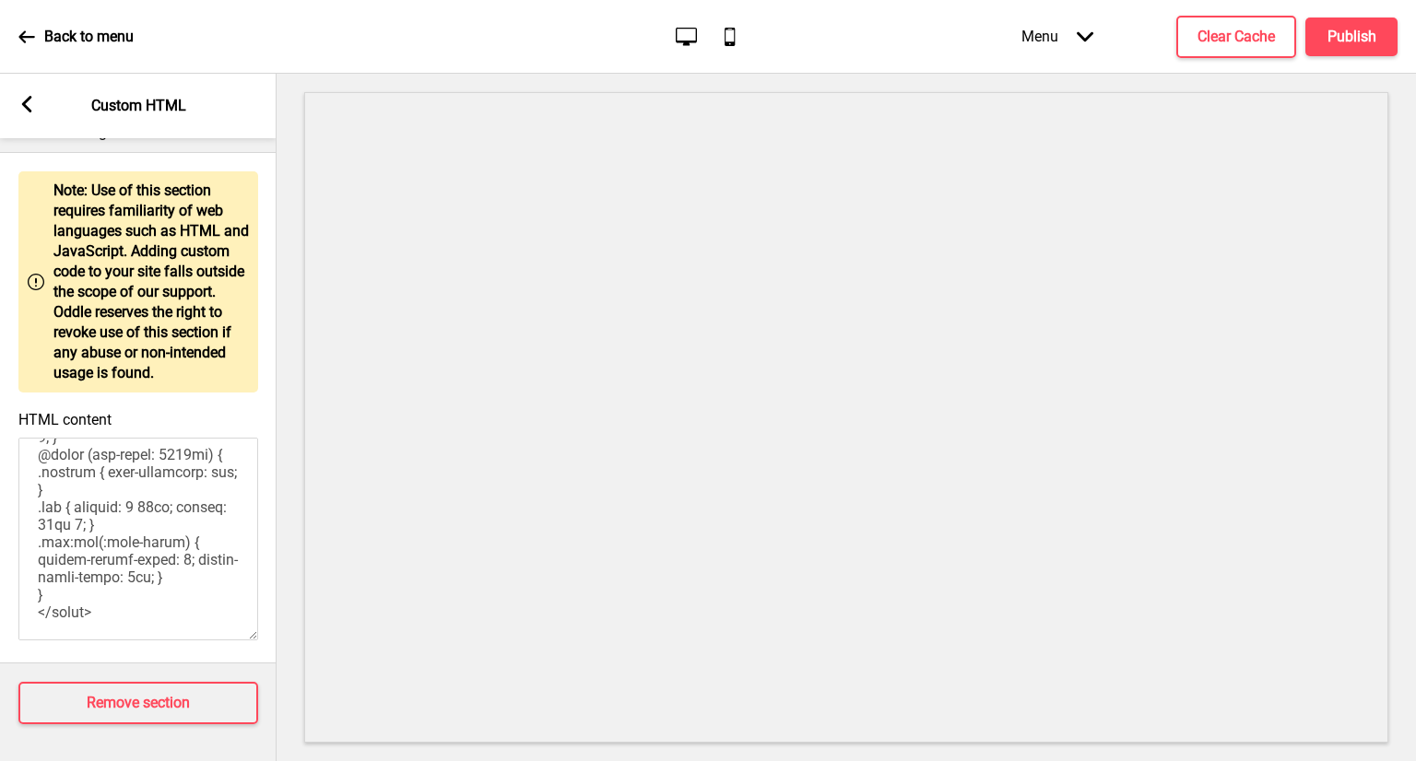
drag, startPoint x: 34, startPoint y: 503, endPoint x: 179, endPoint y: 614, distance: 182.2
click at [179, 614] on textarea "HTML content" at bounding box center [138, 539] width 240 height 203
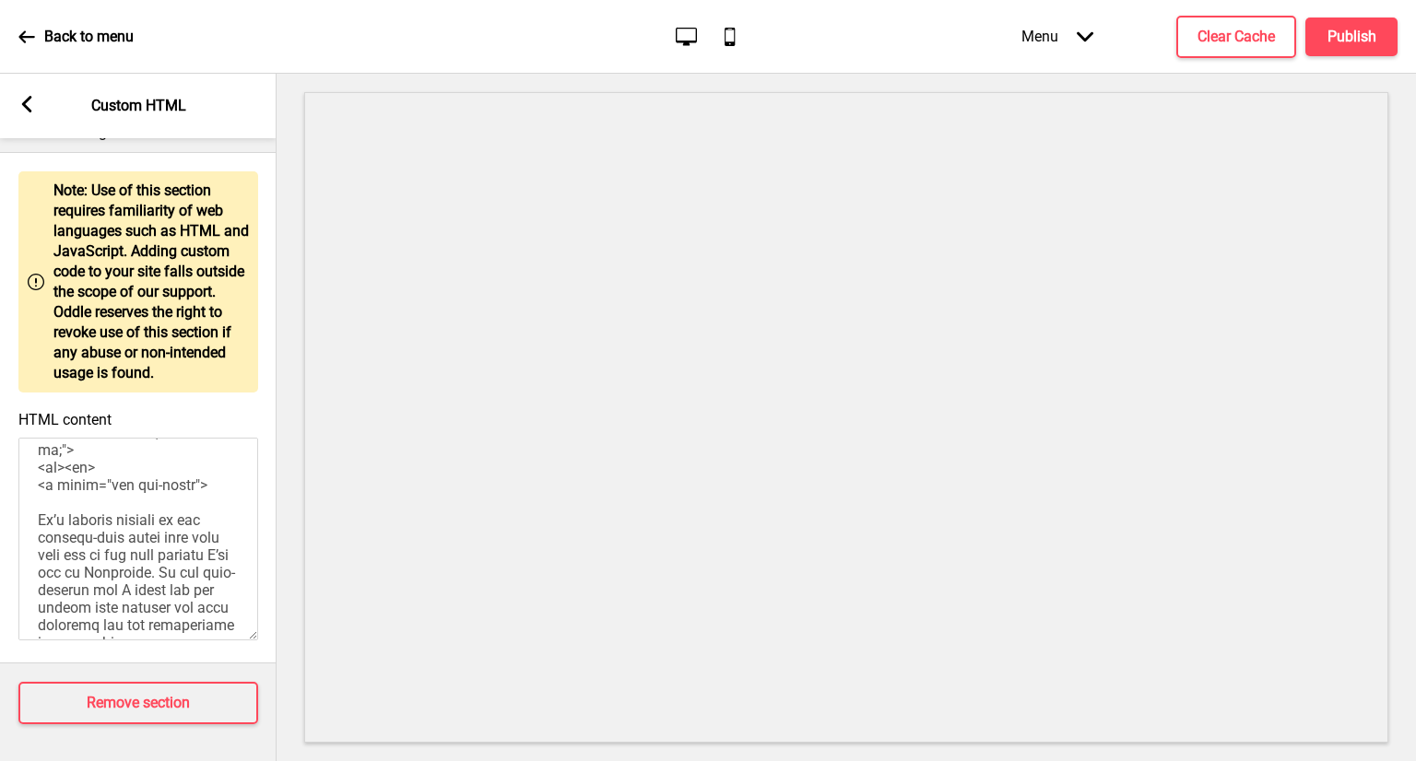
scroll to position [1031, 0]
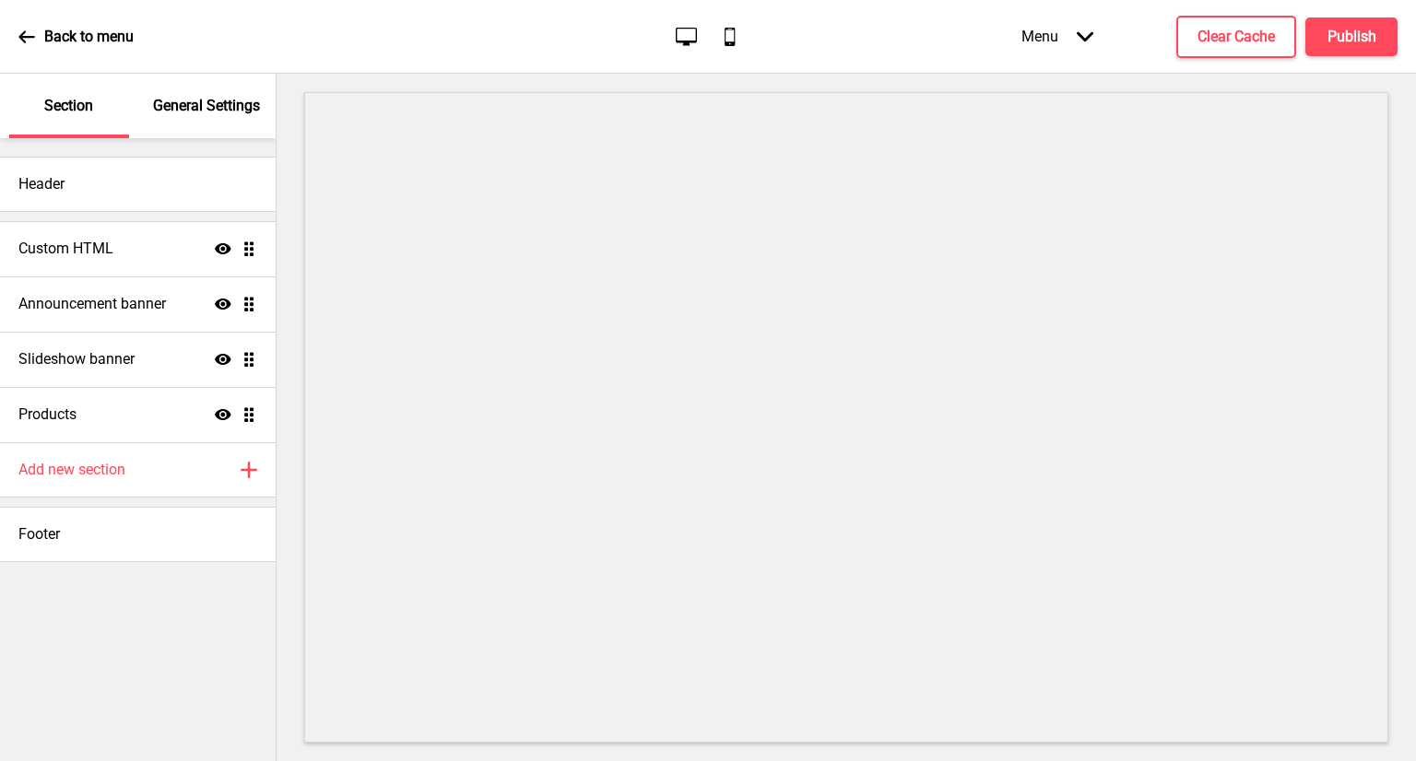
click at [205, 247] on div "Custom HTML Show Drag" at bounding box center [138, 248] width 276 height 55
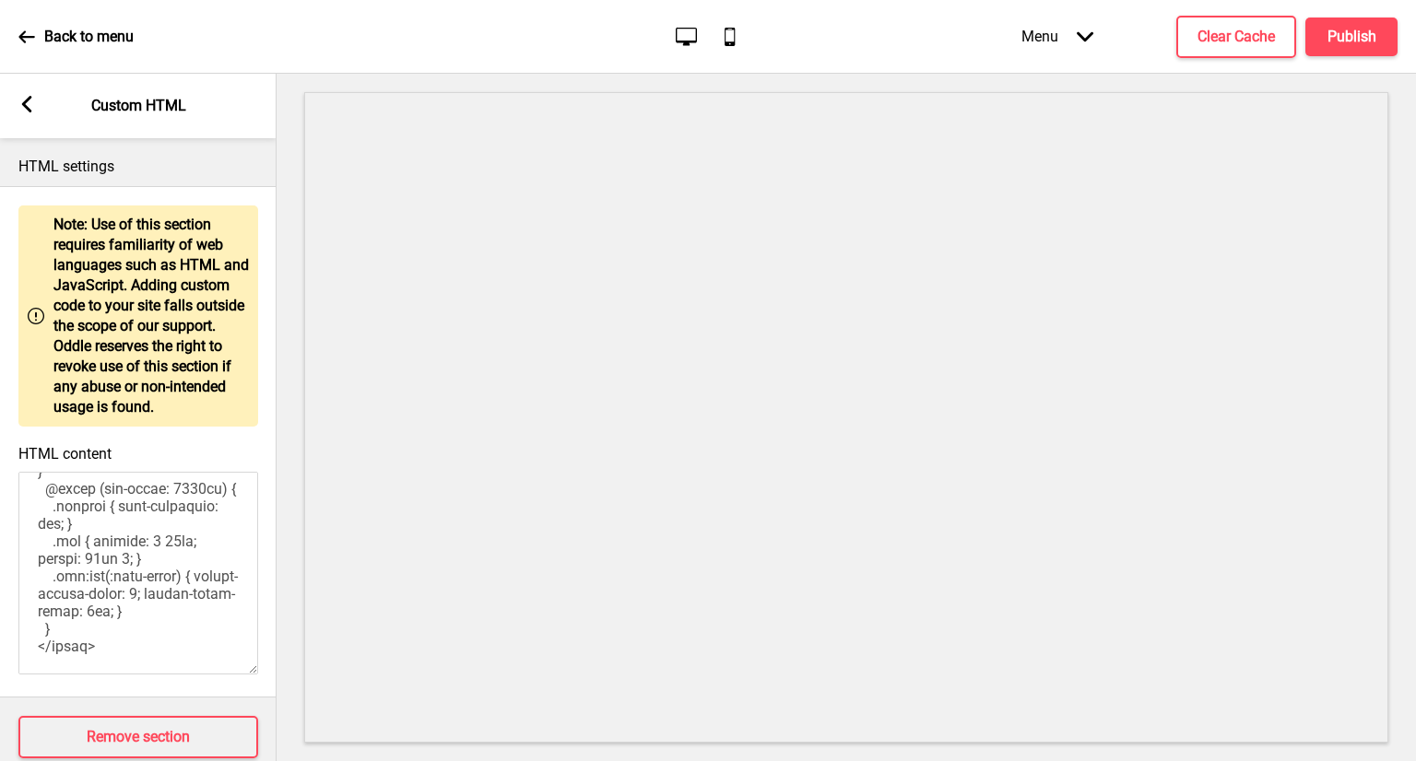
scroll to position [50, 0]
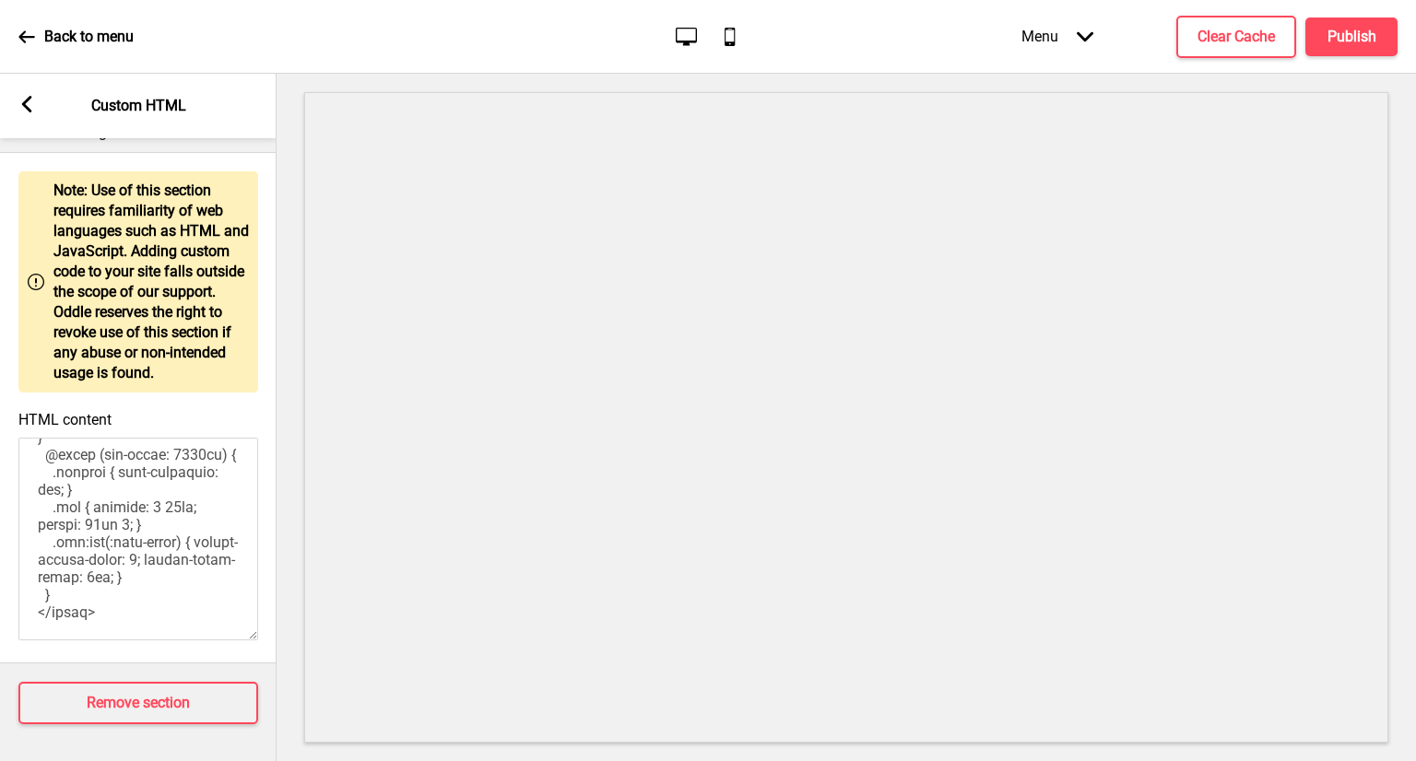
drag, startPoint x: 39, startPoint y: 508, endPoint x: 246, endPoint y: 804, distance: 361.4
click at [246, 761] on html "Back to menu Desktop Mobile Menu Arrow down Product Page Store Information Chec…" at bounding box center [708, 380] width 1416 height 761
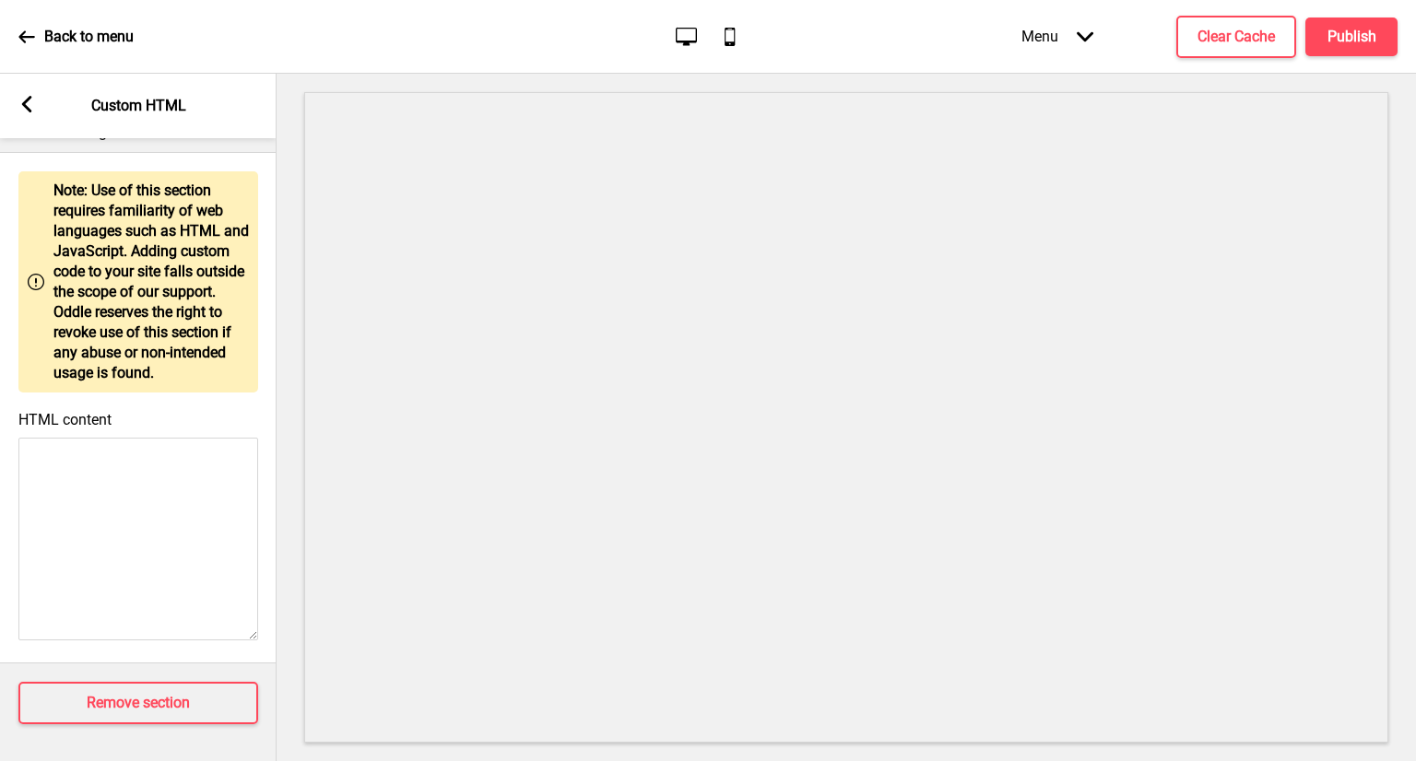
scroll to position [0, 0]
paste textarea "<style> /* Please replace #announcement-x with another id if you are using more…"
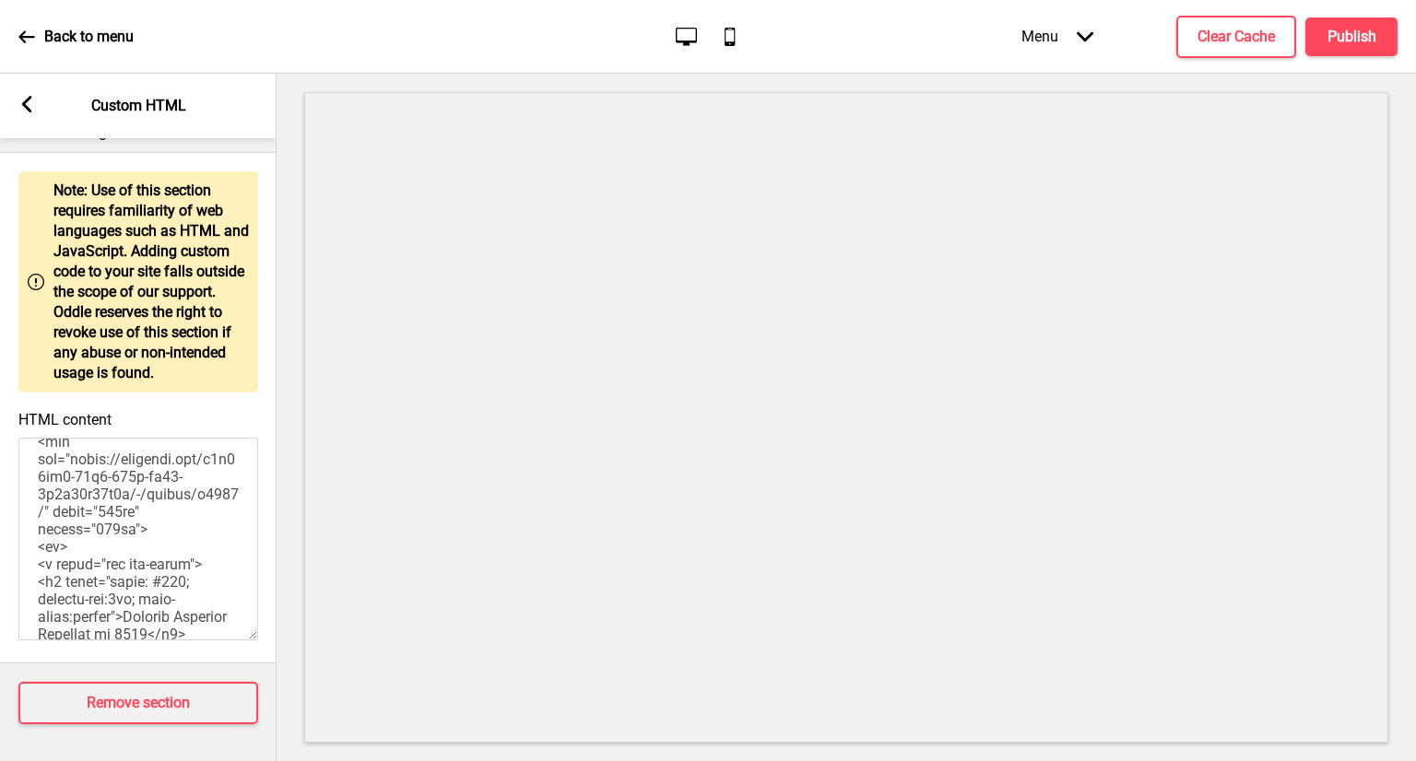
scroll to position [601, 0]
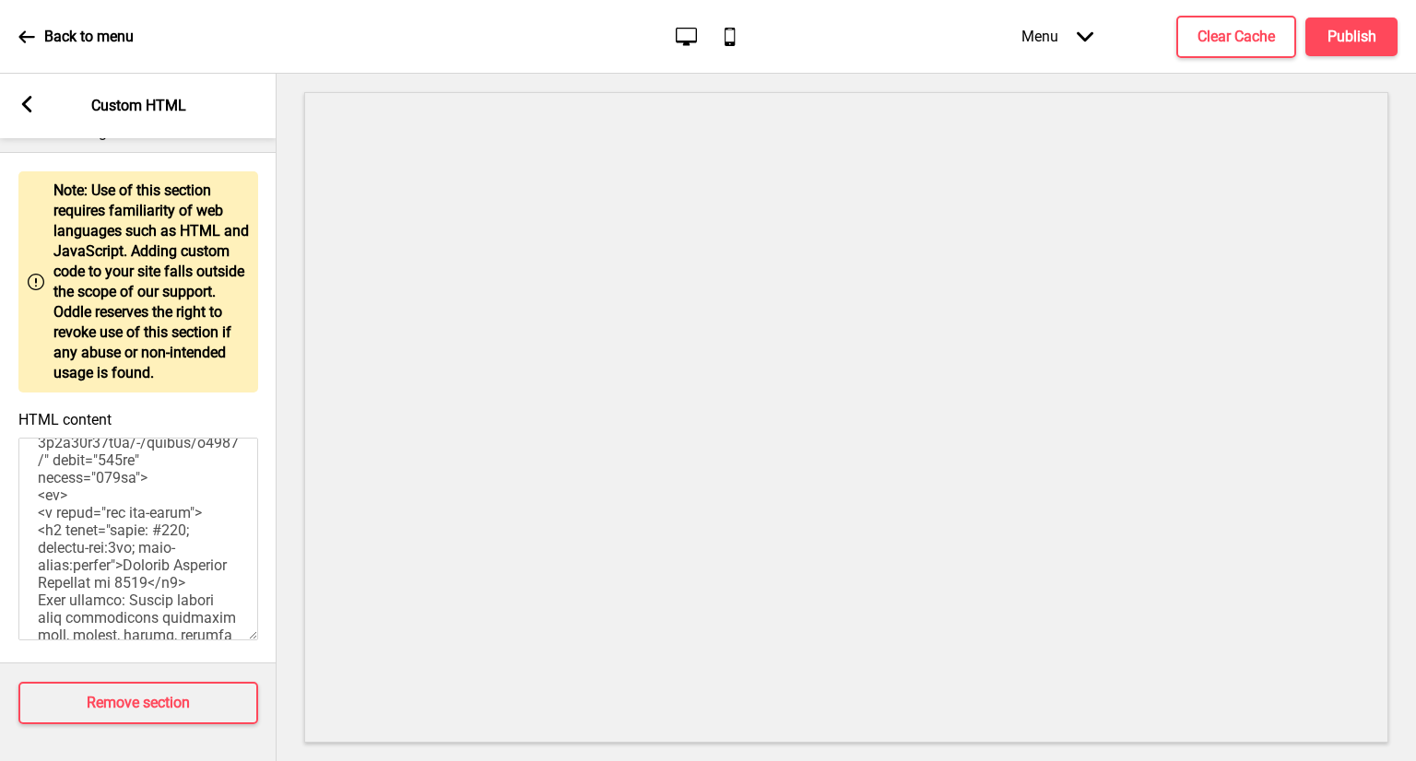
drag, startPoint x: 70, startPoint y: 506, endPoint x: 194, endPoint y: 532, distance: 126.2
click at [194, 532] on textarea "HTML content" at bounding box center [138, 539] width 240 height 203
drag, startPoint x: 41, startPoint y: 572, endPoint x: 72, endPoint y: 499, distance: 80.1
click at [72, 499] on textarea "HTML content" at bounding box center [138, 539] width 240 height 203
paste textarea "www.straitstimes.com/life/food/tastemakers-maruhachi-tonkatsu-chain-boss-plans-…"
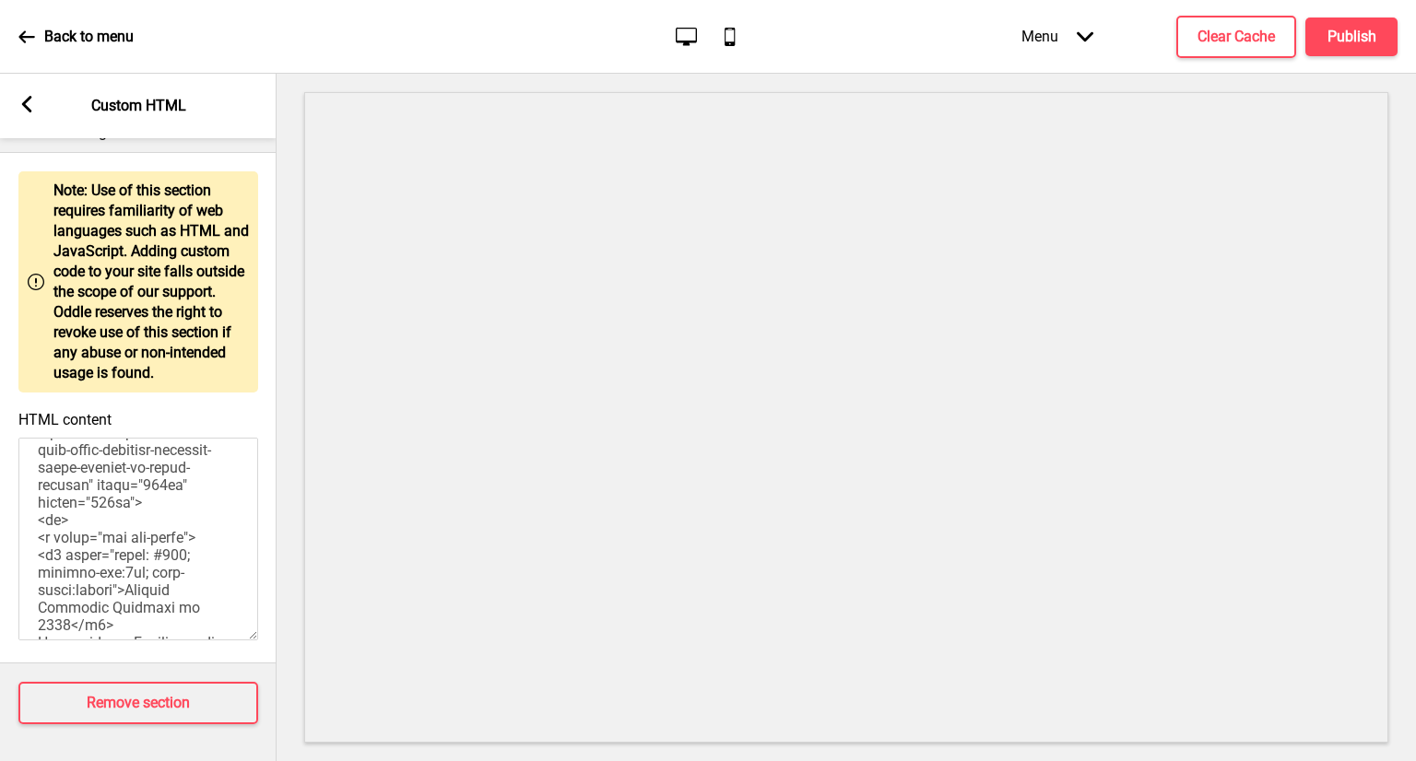
scroll to position [642, 0]
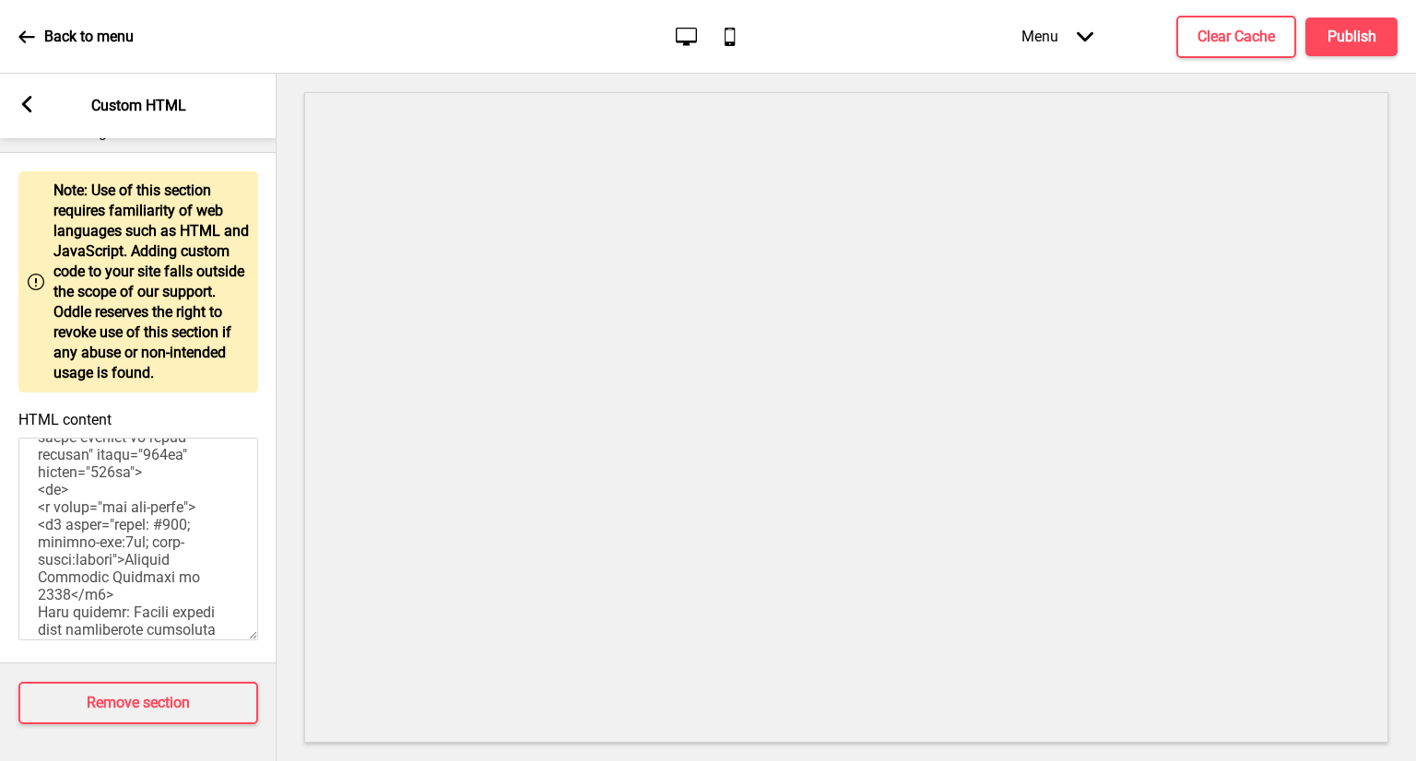
drag, startPoint x: 70, startPoint y: 466, endPoint x: 119, endPoint y: 569, distance: 114.2
click at [119, 569] on textarea "HTML content" at bounding box center [138, 539] width 240 height 203
paste textarea "assets/ST-logo-default-aoeSLh4S.png"
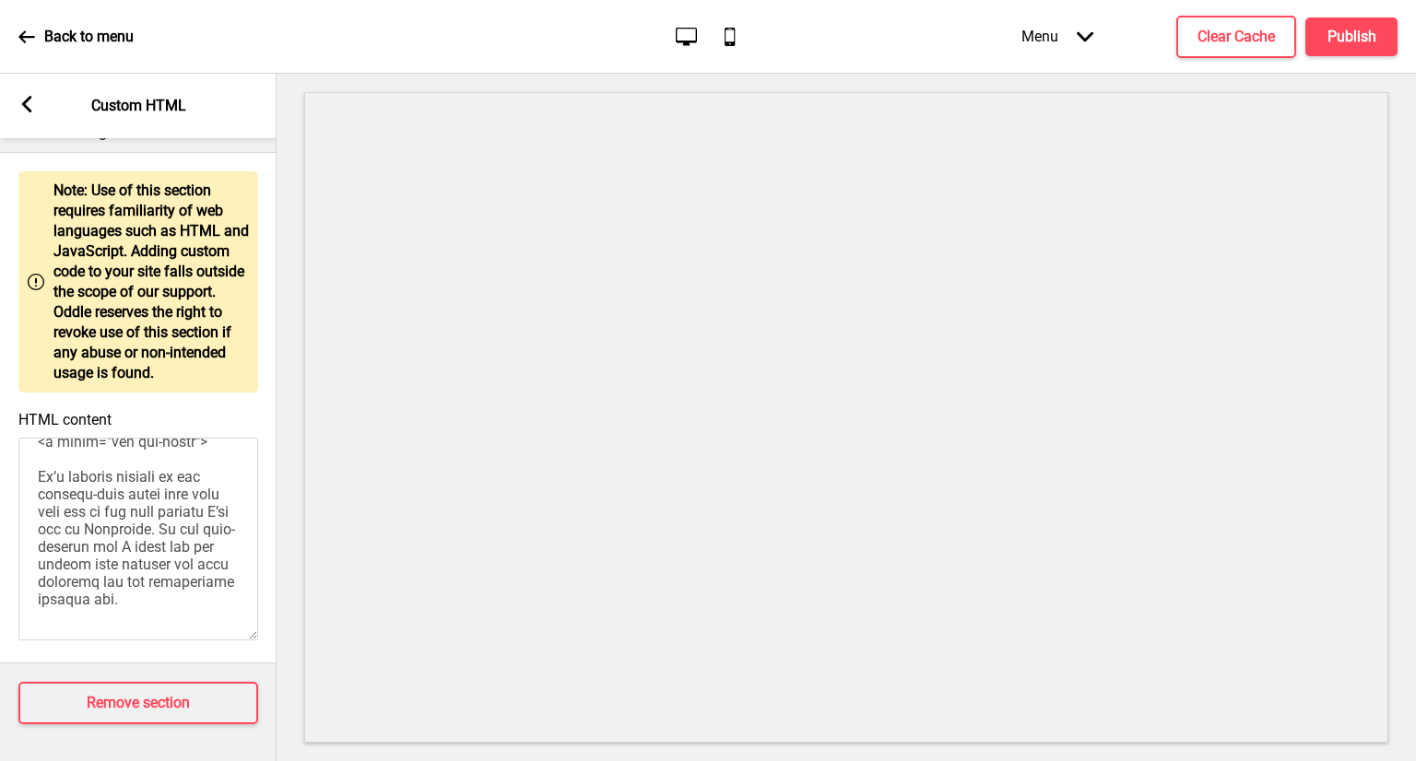
scroll to position [1066, 0]
drag, startPoint x: 134, startPoint y: 563, endPoint x: 69, endPoint y: 522, distance: 76.7
click at [69, 522] on textarea "HTML content" at bounding box center [138, 539] width 240 height 203
paste textarea "www.8days.sg/sites/8days/themes/mc_8days_theme/images/8days-logo.svg"
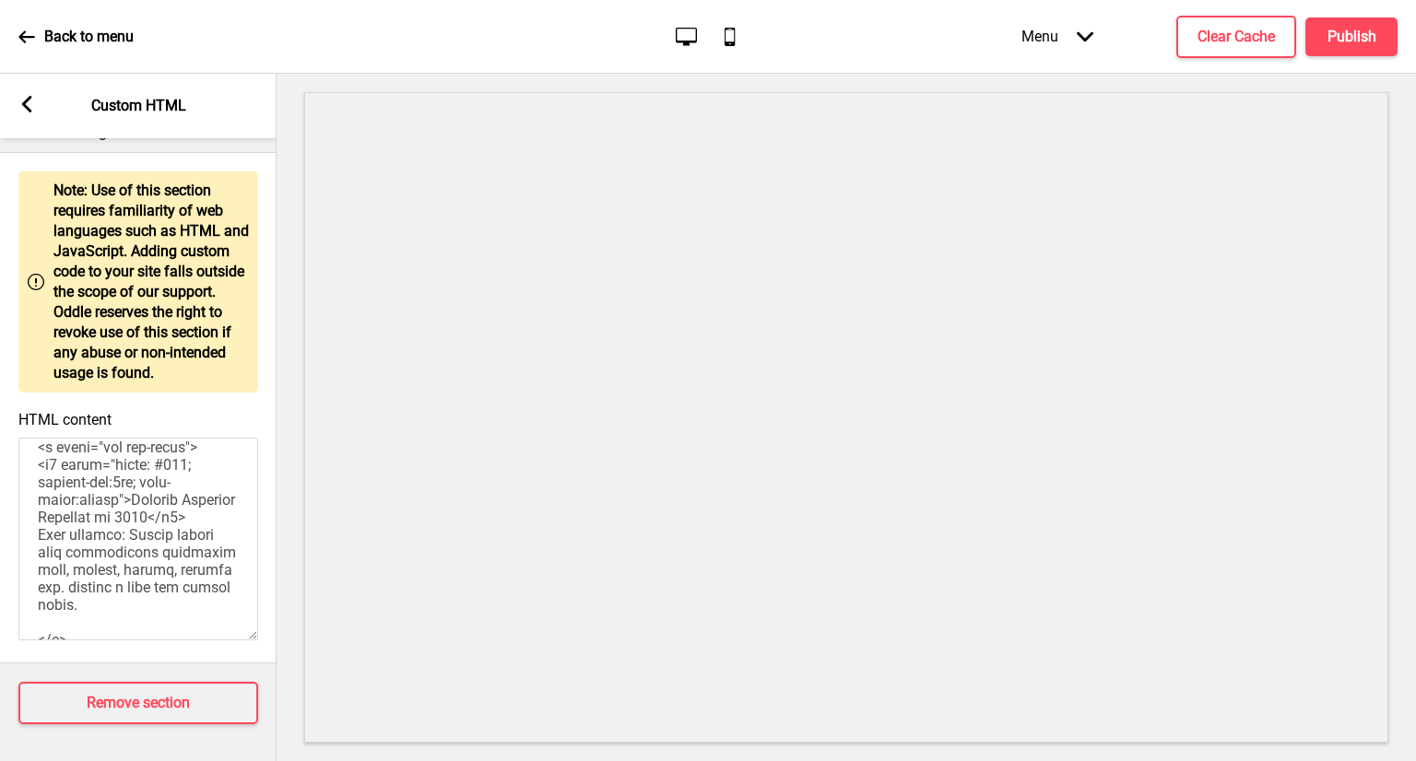
click at [182, 506] on textarea "HTML content" at bounding box center [138, 539] width 240 height 203
drag, startPoint x: 181, startPoint y: 502, endPoint x: 72, endPoint y: 467, distance: 114.3
click at [72, 467] on textarea "HTML content" at bounding box center [138, 539] width 240 height 203
paste textarea "play-lh.googleusercontent.com/oF64CcDStDTBBknwvN-8V5BJqFUIQUMRqGT7zbngvty-zq12x…"
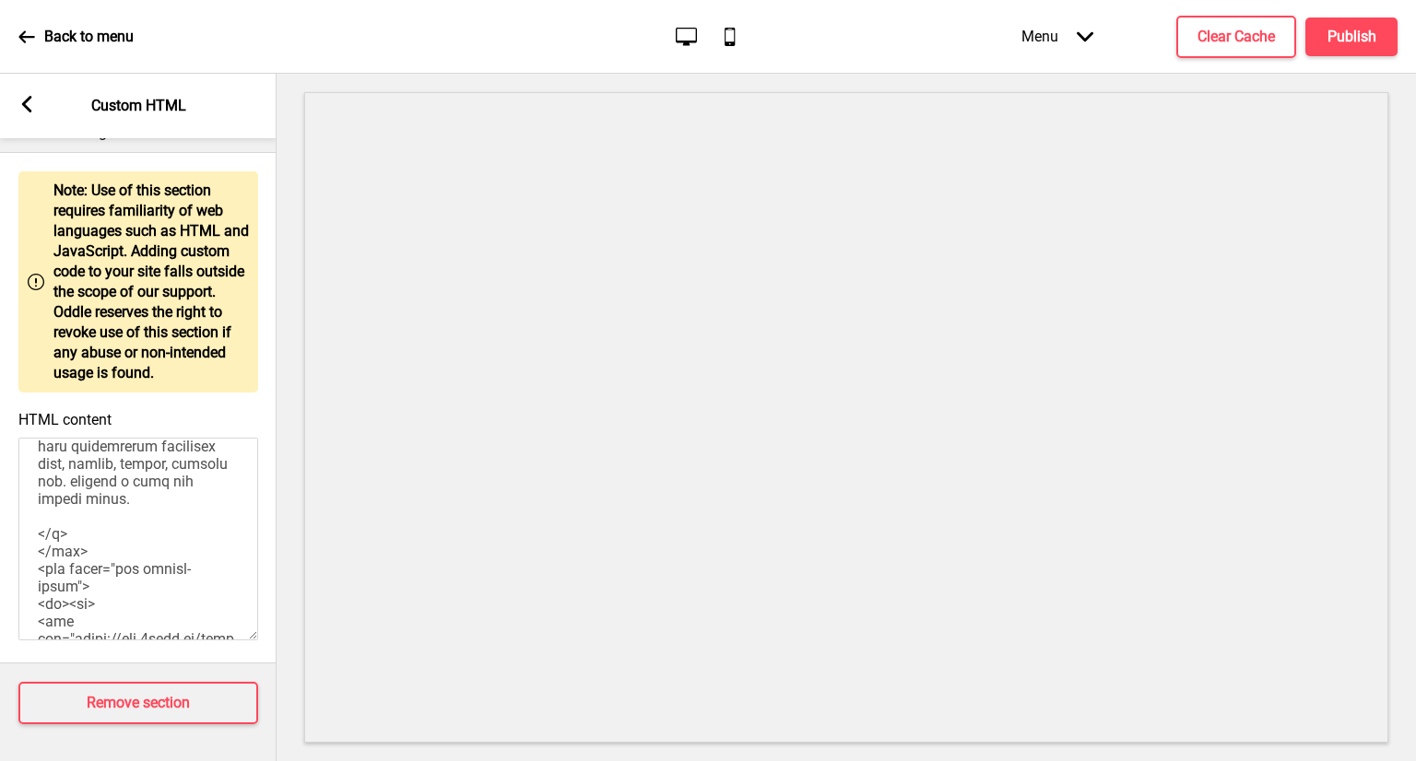
scroll to position [809, 0]
click at [111, 542] on textarea "HTML content" at bounding box center [138, 539] width 240 height 203
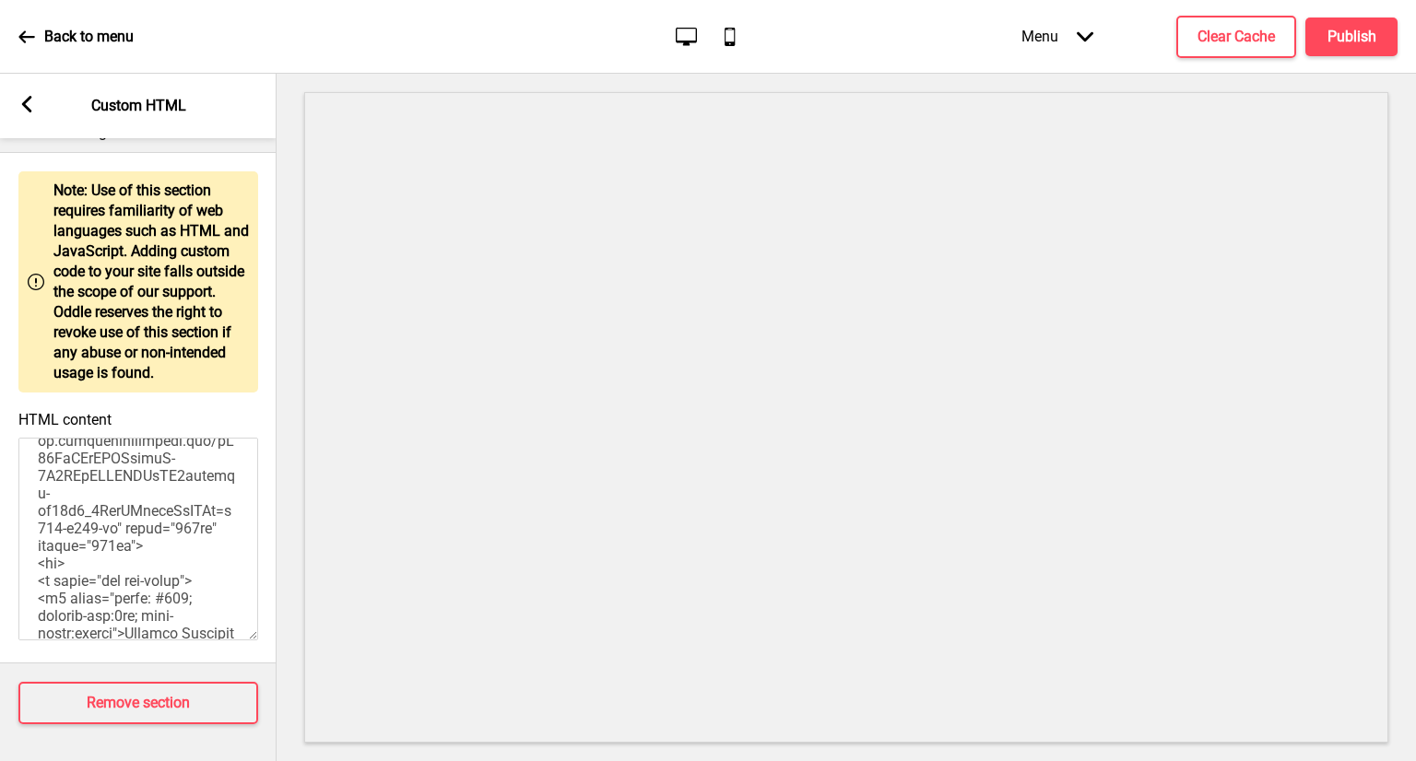
scroll to position [549, 0]
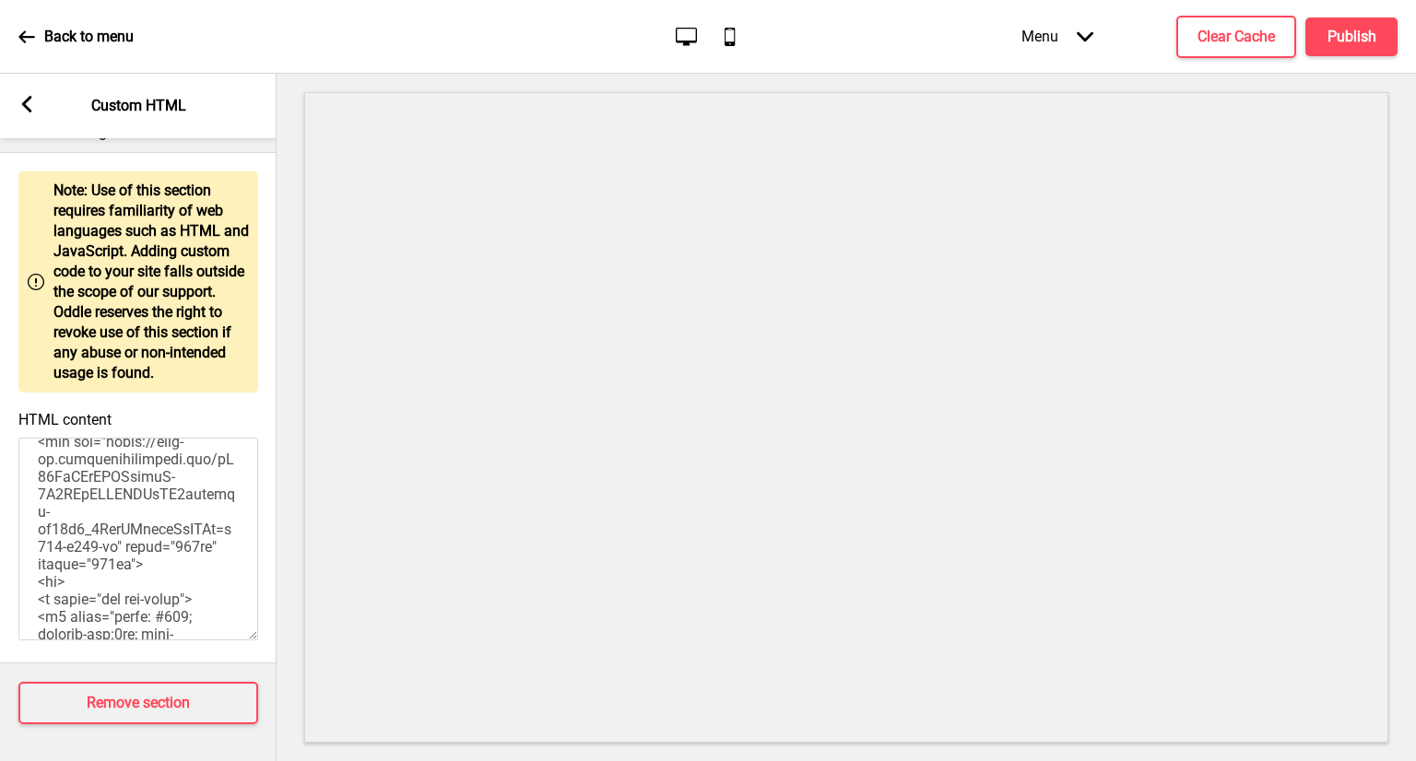
click at [160, 472] on textarea "HTML content" at bounding box center [138, 539] width 240 height 203
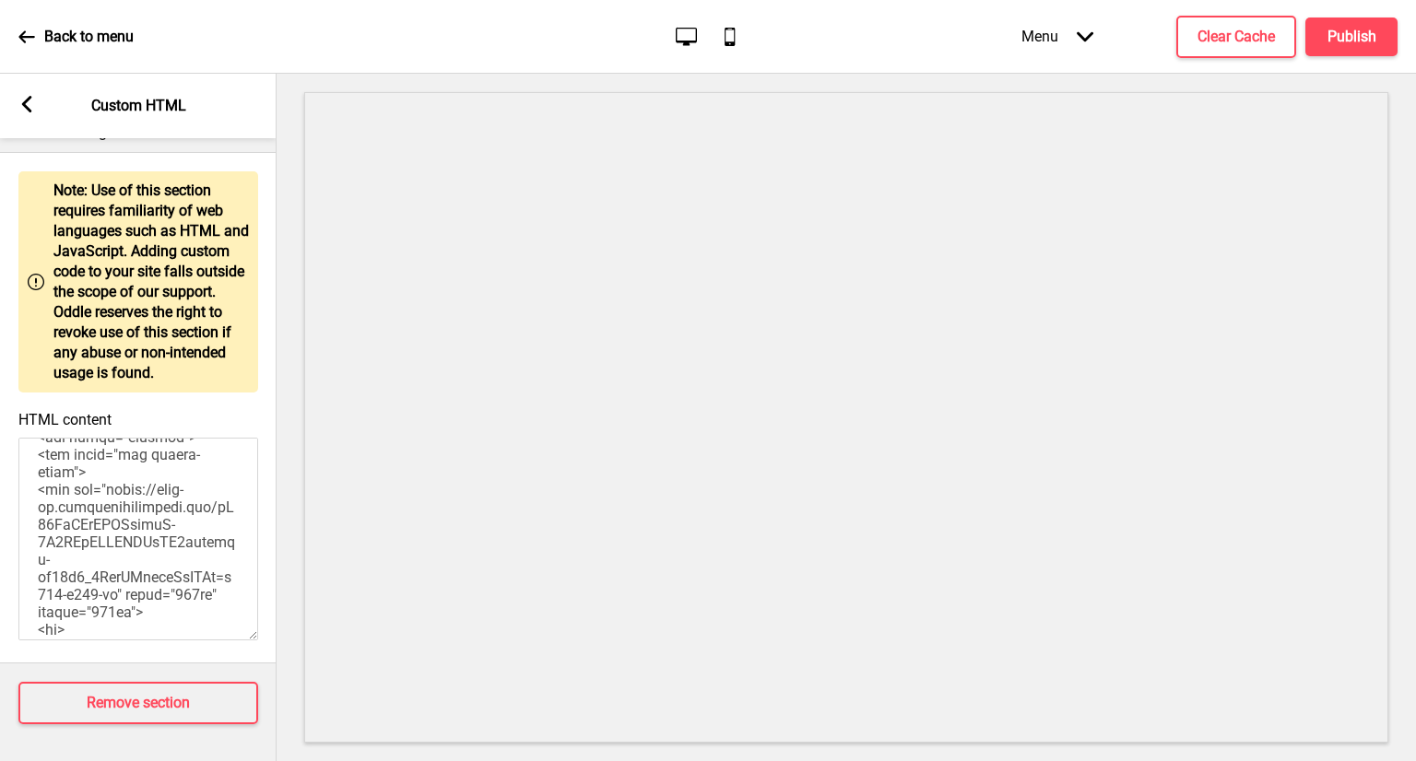
scroll to position [498, 0]
click at [75, 495] on textarea "HTML content" at bounding box center [138, 539] width 240 height 203
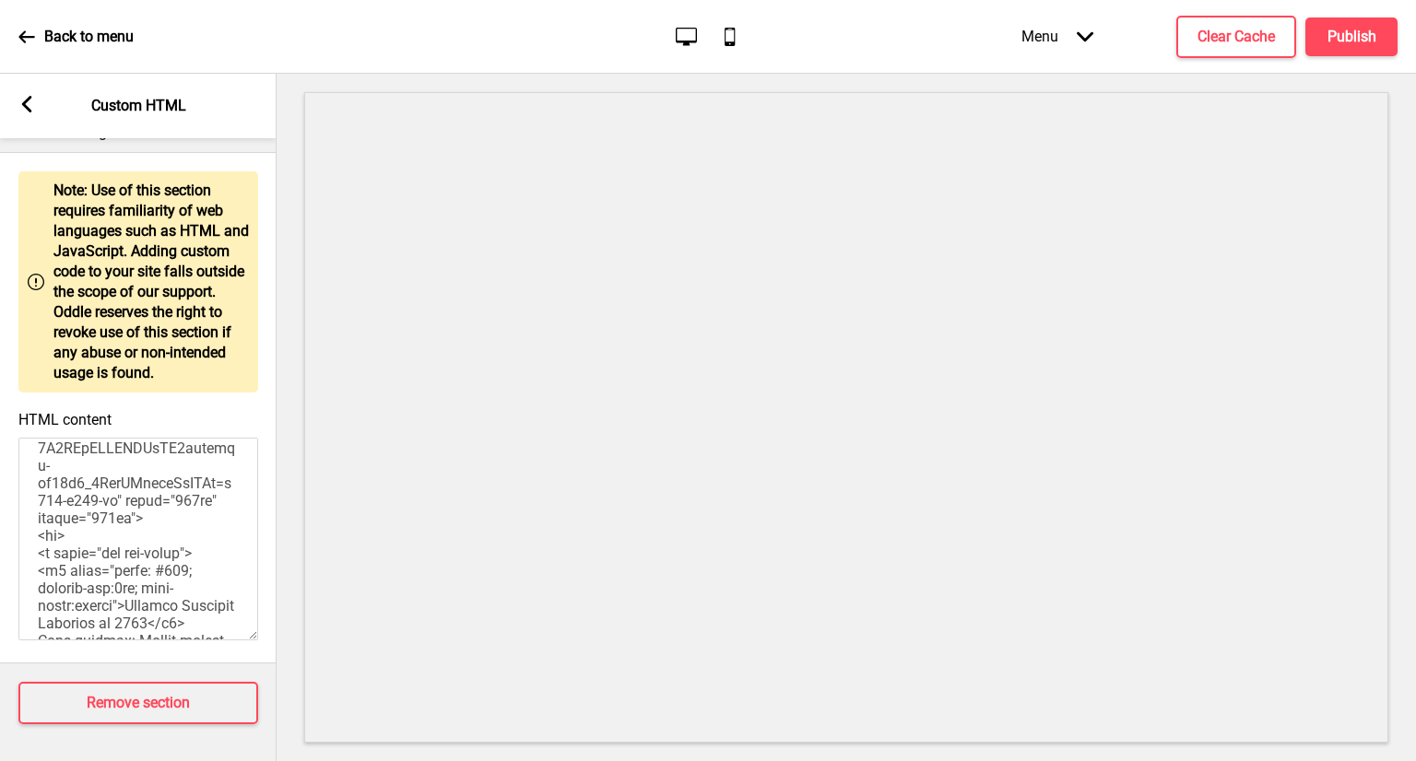
scroll to position [600, 0]
click at [96, 491] on textarea "HTML content" at bounding box center [138, 539] width 240 height 203
type textarea "<style> /* Please replace #announcement-x with another id if you are using more…"
click at [114, 520] on textarea "HTML content" at bounding box center [138, 539] width 240 height 203
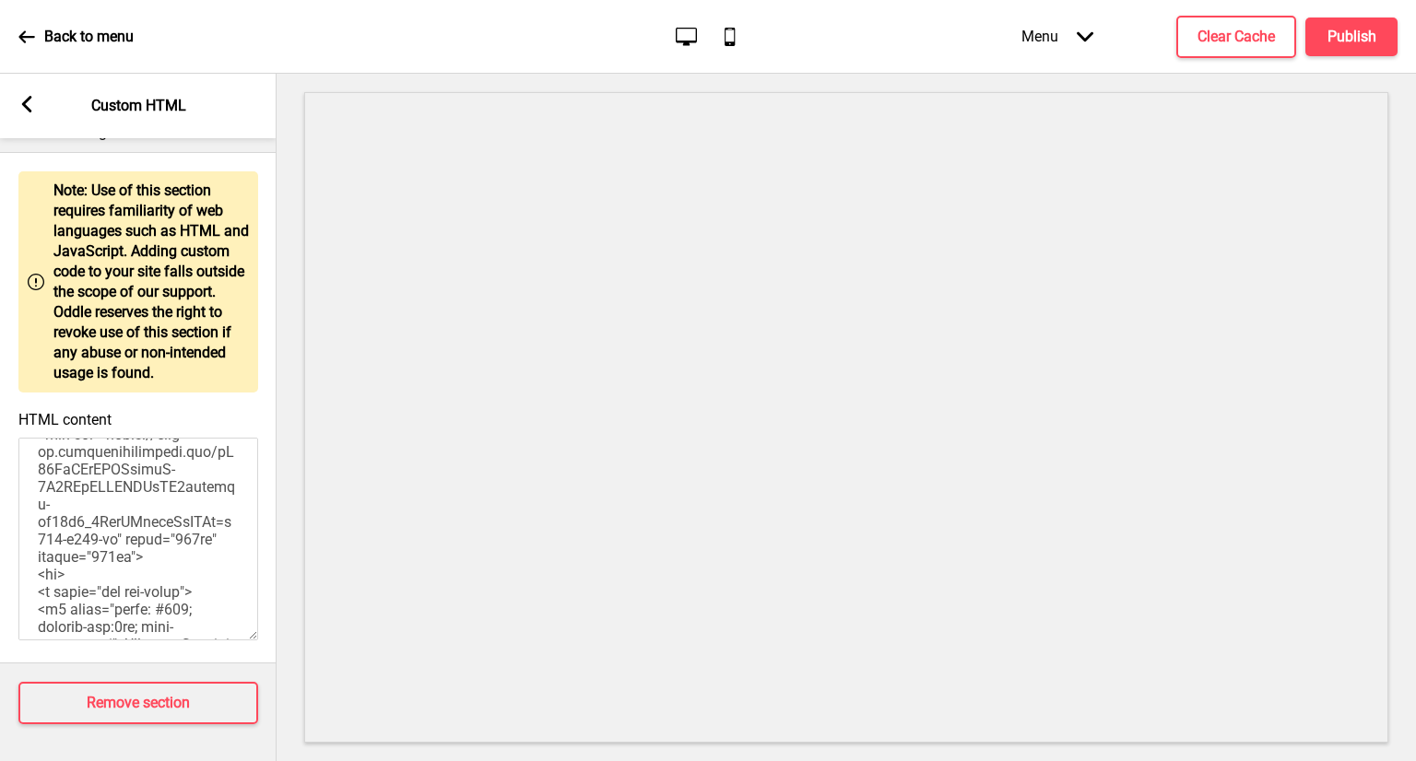
scroll to position [556, 0]
drag, startPoint x: 36, startPoint y: 532, endPoint x: 173, endPoint y: 549, distance: 138.5
click at [173, 549] on textarea "HTML content" at bounding box center [138, 539] width 240 height 203
click at [200, 580] on textarea "HTML content" at bounding box center [138, 539] width 240 height 203
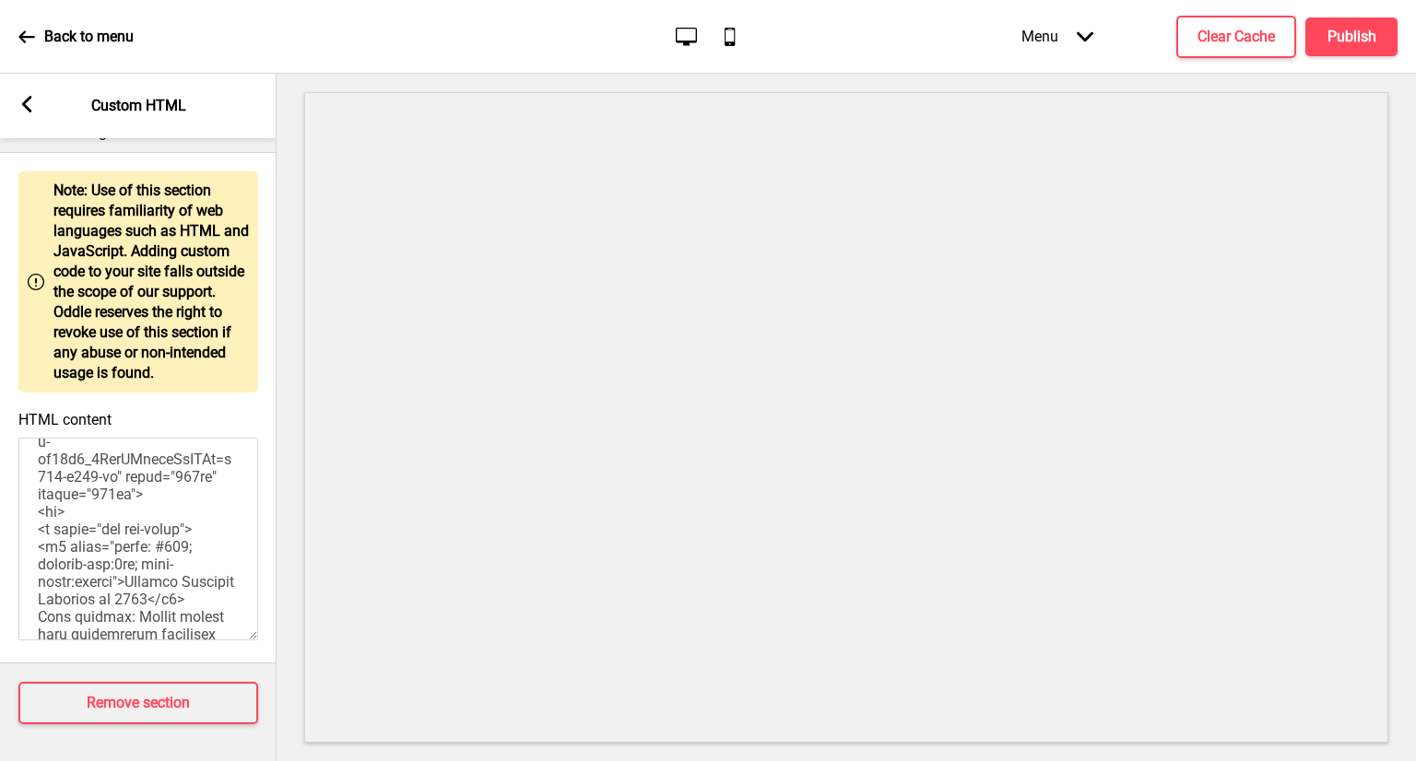
scroll to position [586, 0]
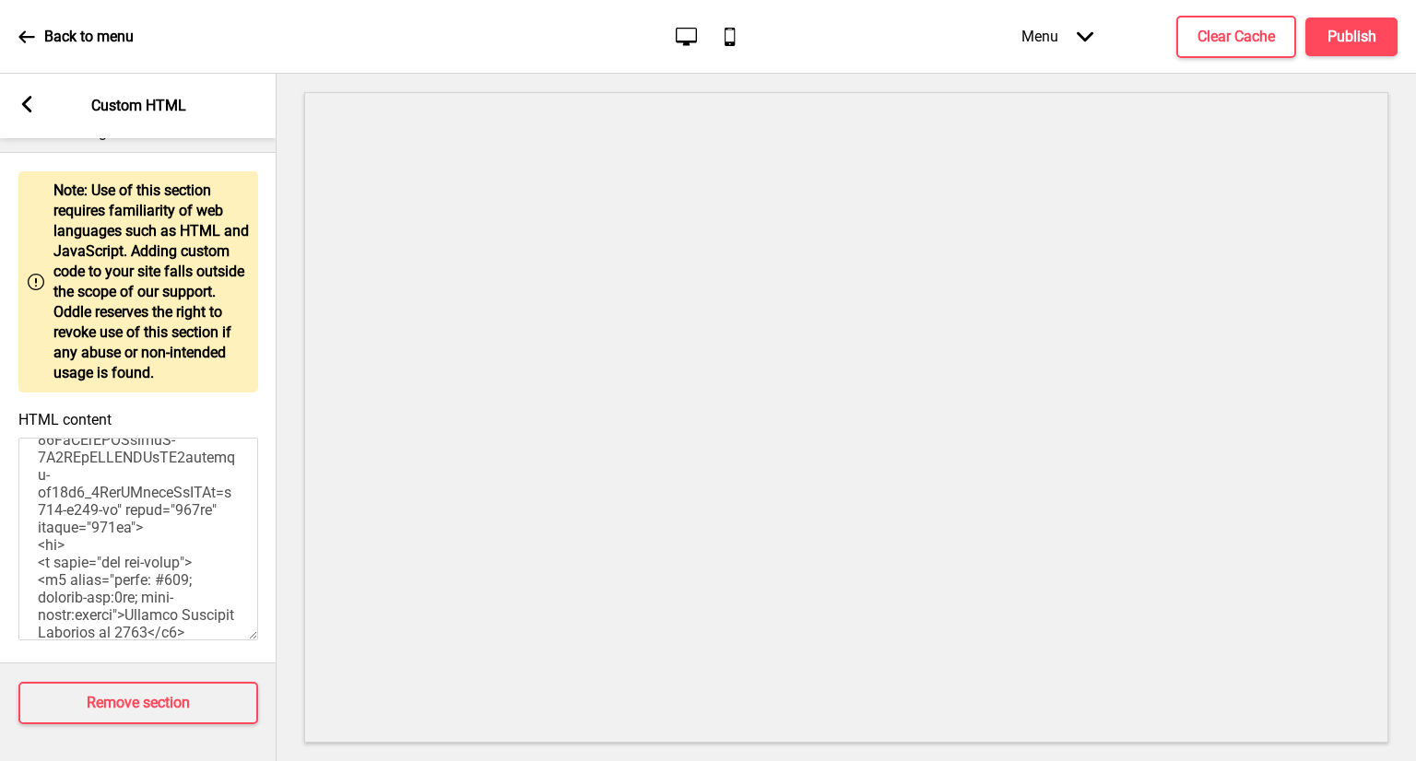
click at [18, 100] on rect at bounding box center [26, 104] width 17 height 17
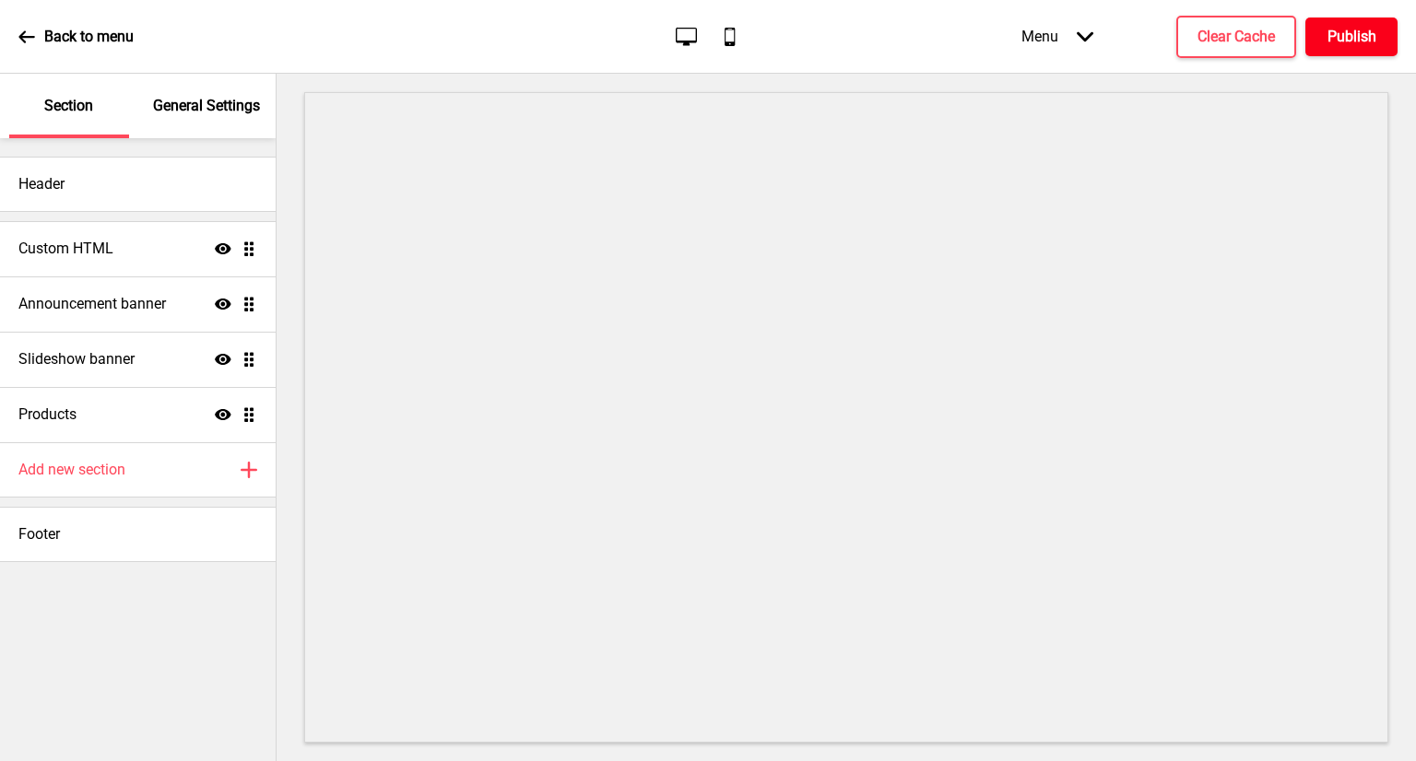
click at [1361, 40] on h4 "Publish" at bounding box center [1352, 37] width 49 height 20
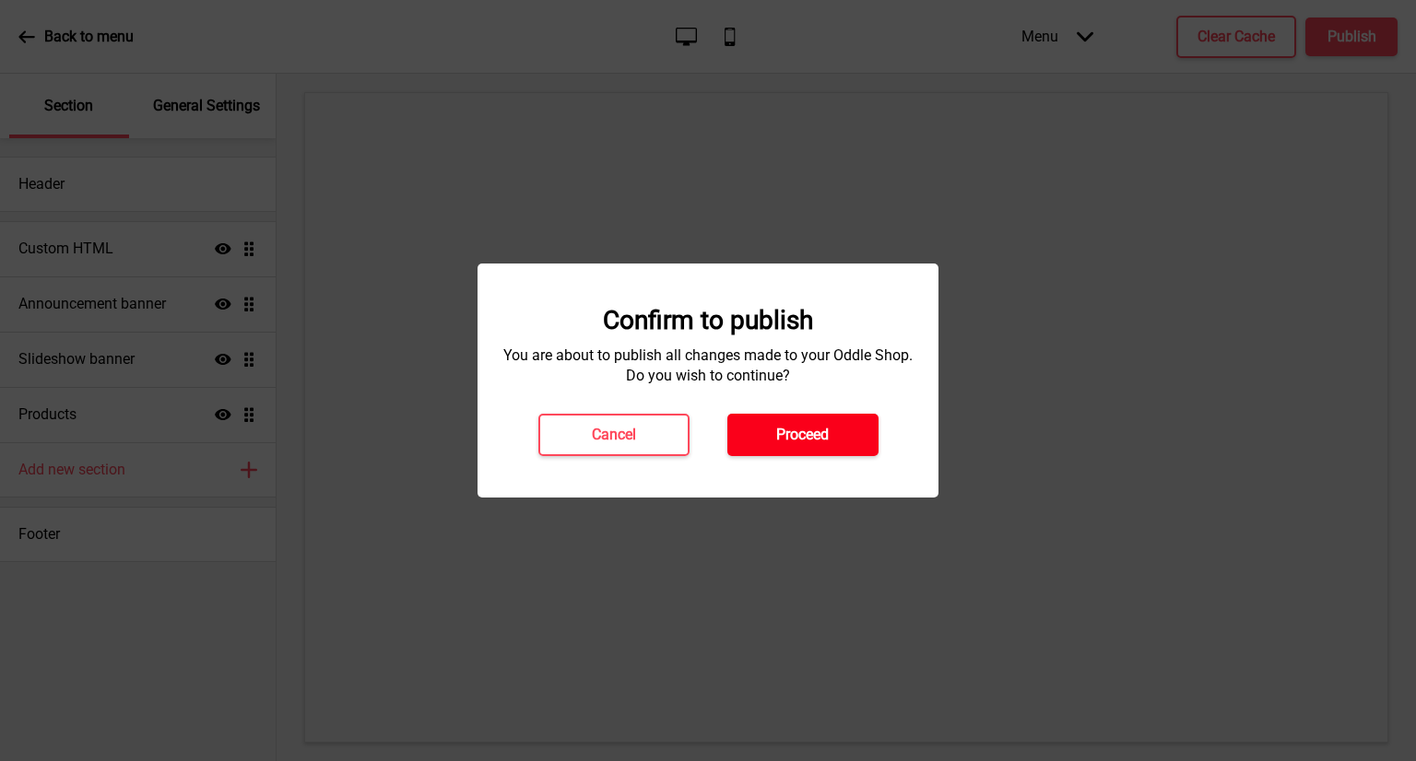
click at [833, 426] on button "Proceed" at bounding box center [802, 435] width 151 height 42
